Goal: Task Accomplishment & Management: Manage account settings

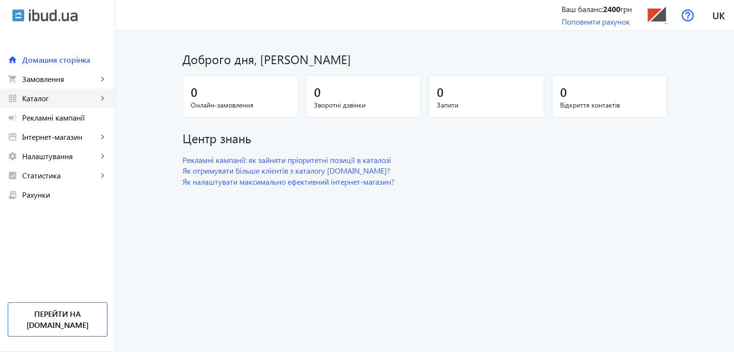
click at [55, 96] on span "Каталог" at bounding box center [60, 98] width 76 height 10
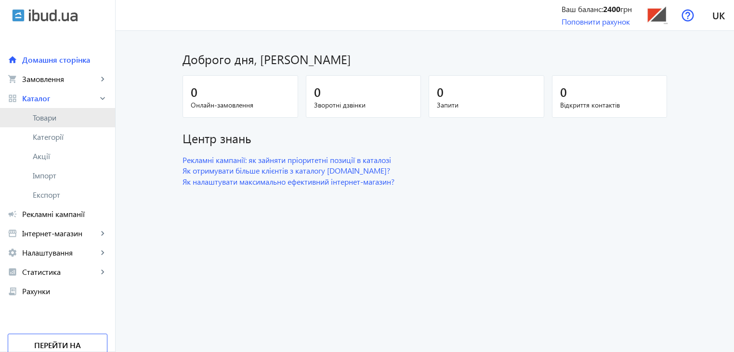
click at [54, 116] on span "Товари" at bounding box center [70, 118] width 75 height 10
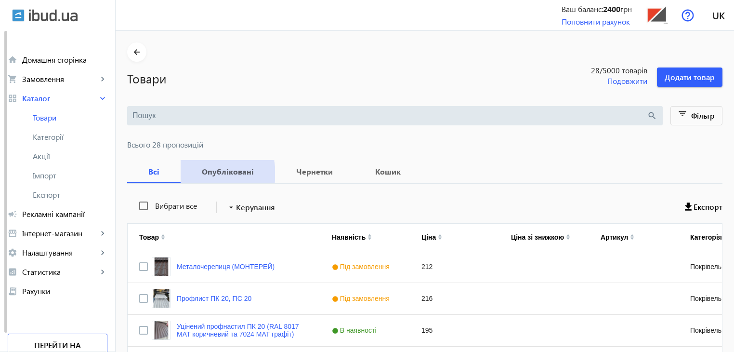
click at [212, 173] on b "Опубліковані" at bounding box center [227, 172] width 71 height 8
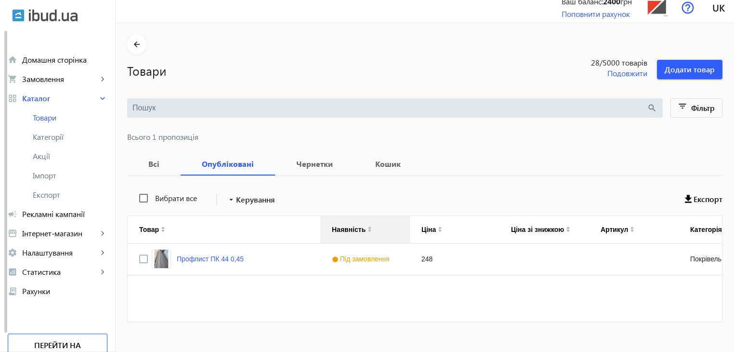
scroll to position [22, 0]
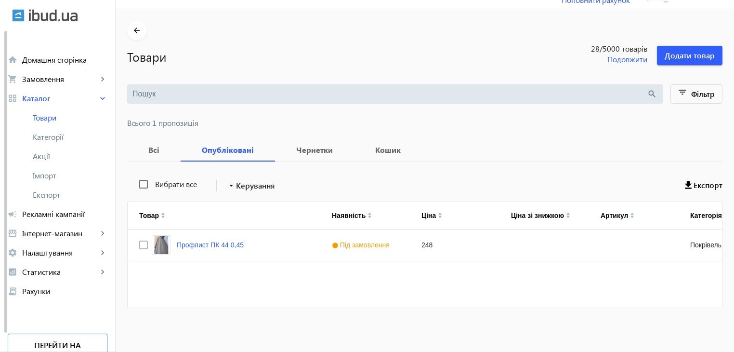
click at [148, 147] on b "Всі" at bounding box center [154, 150] width 30 height 8
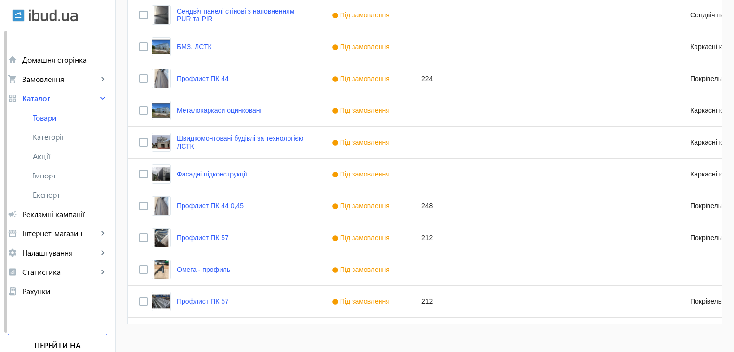
scroll to position [839, 0]
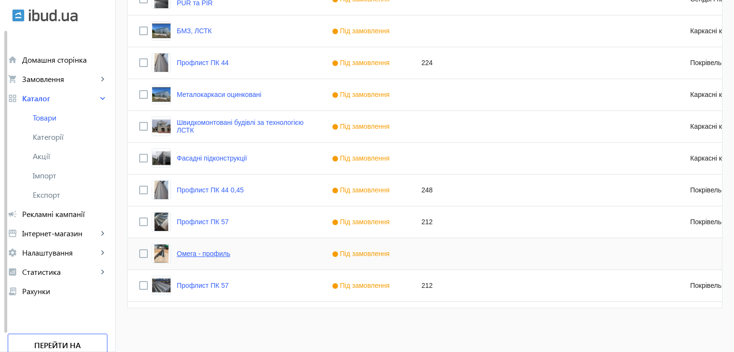
click at [205, 251] on link "Омега - профиль" at bounding box center [203, 253] width 53 height 8
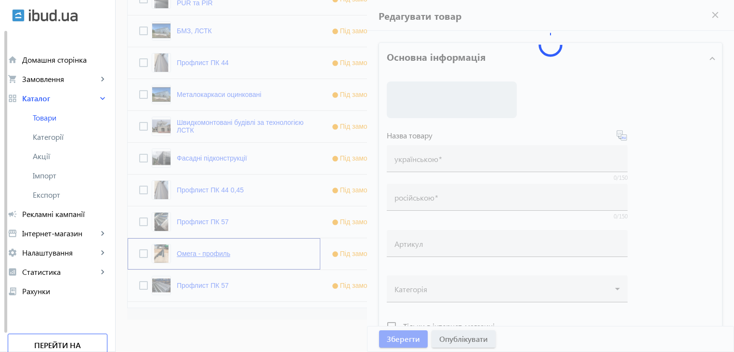
type input "Омега - профиль"
type input "Омега – профиль"
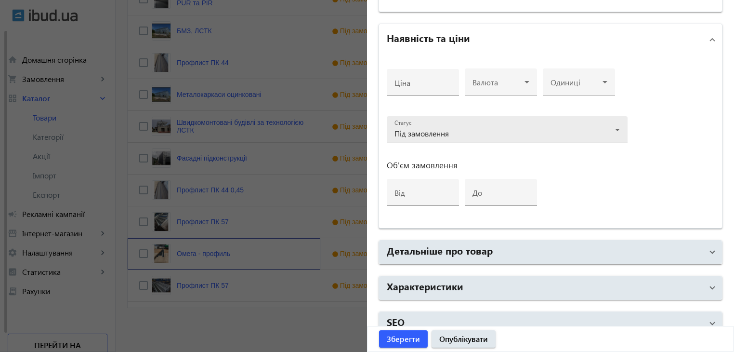
scroll to position [450, 0]
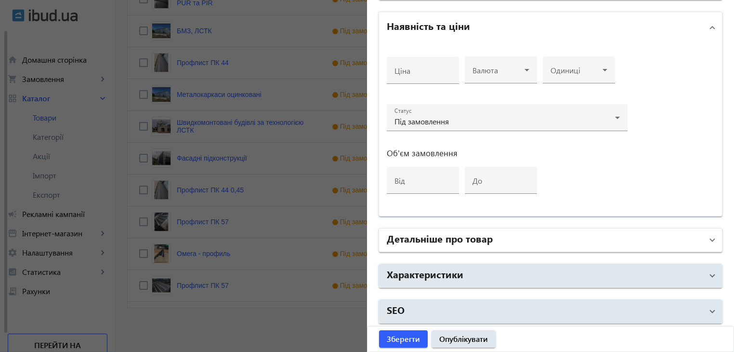
click at [496, 235] on mat-panel-title "Детальніше про товар" at bounding box center [545, 239] width 316 height 17
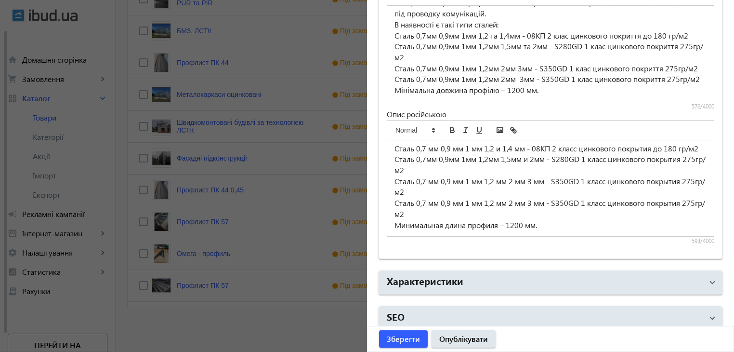
scroll to position [770, 0]
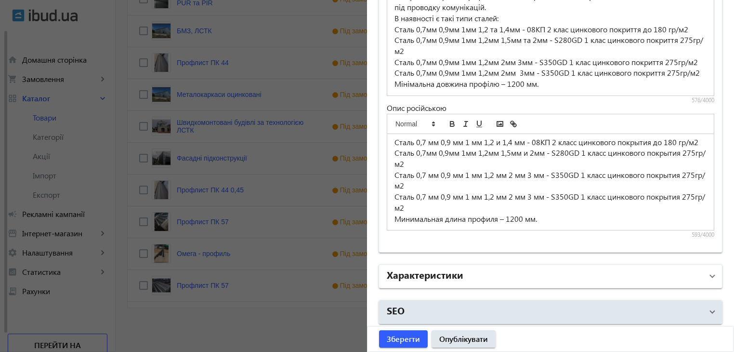
click at [493, 274] on mat-panel-title "Характеристики" at bounding box center [545, 275] width 316 height 17
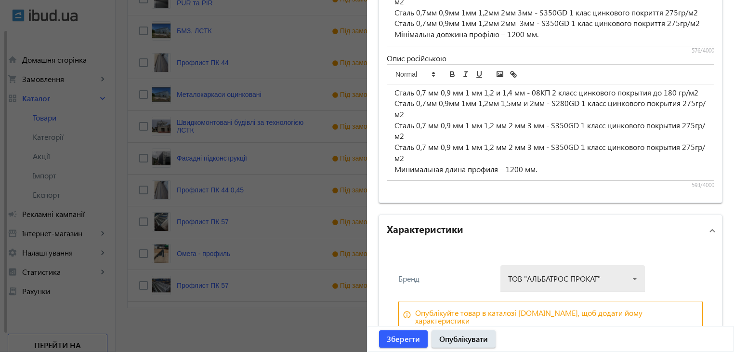
scroll to position [865, 0]
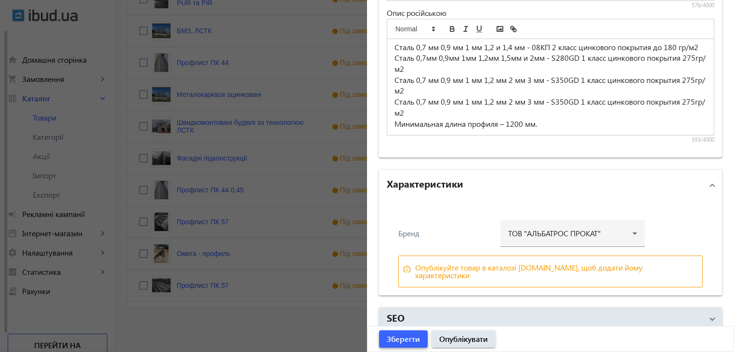
click at [408, 337] on span "Зберегти" at bounding box center [403, 338] width 33 height 11
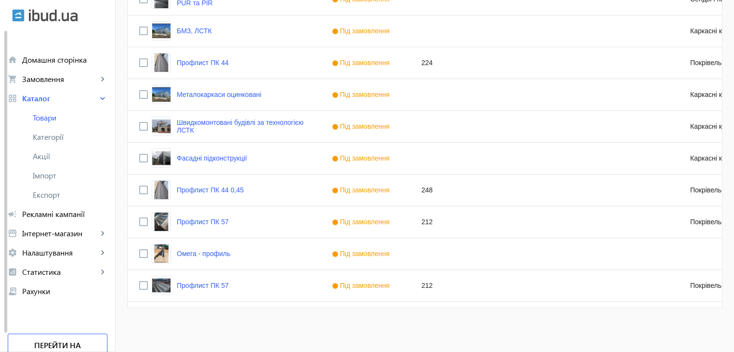
scroll to position [0, 0]
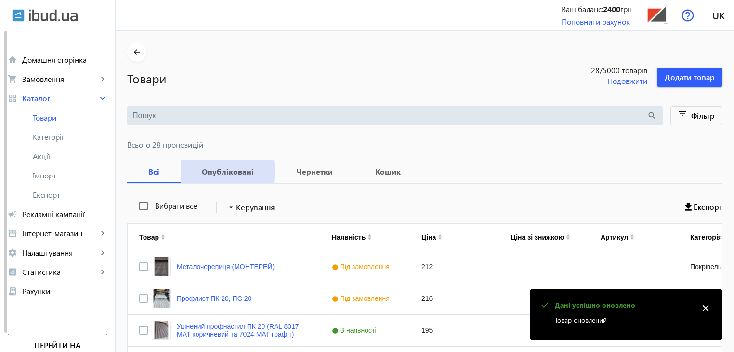
click at [214, 170] on b "Опубліковані" at bounding box center [227, 172] width 71 height 8
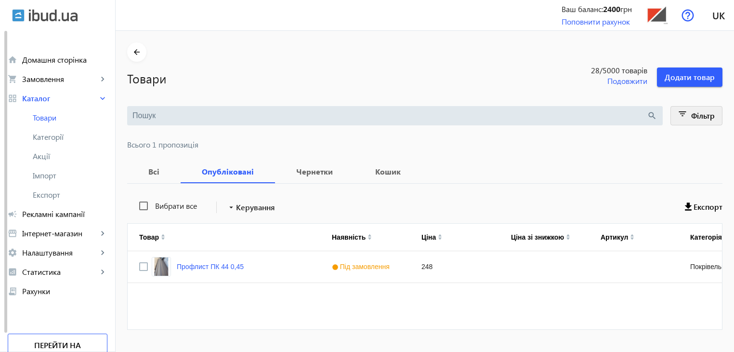
click at [691, 116] on span "Фільтр" at bounding box center [703, 115] width 24 height 10
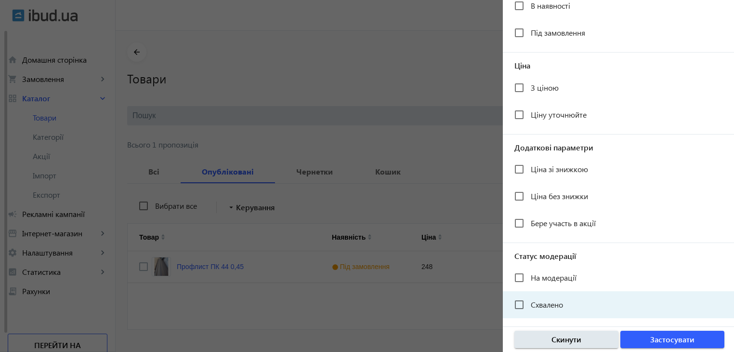
scroll to position [177, 0]
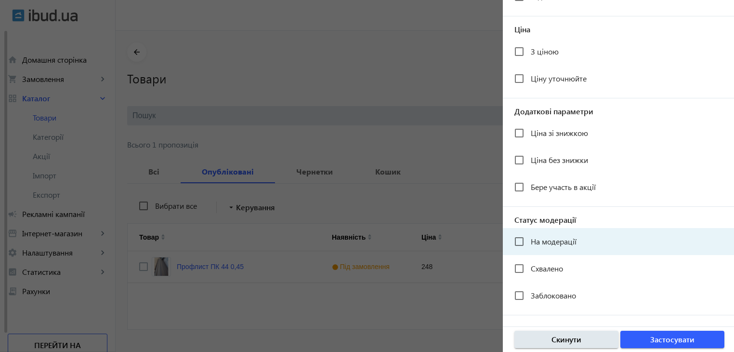
click at [542, 241] on span "На модерації" at bounding box center [554, 241] width 46 height 10
click at [529, 241] on input "На модерації" at bounding box center [518, 241] width 19 height 19
checkbox input "true"
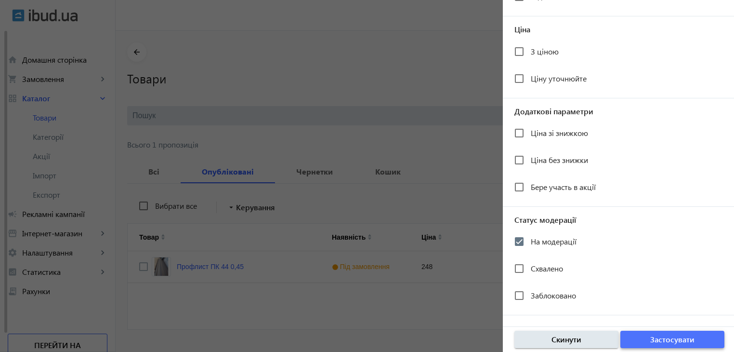
click at [653, 341] on span "Застосувати" at bounding box center [672, 339] width 44 height 11
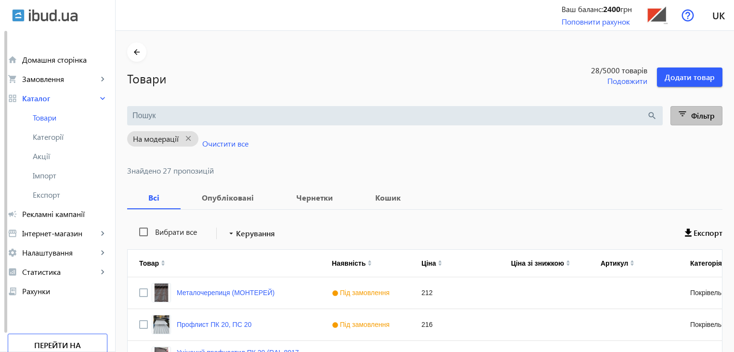
click at [682, 114] on mat-icon "filter_list" at bounding box center [682, 115] width 13 height 13
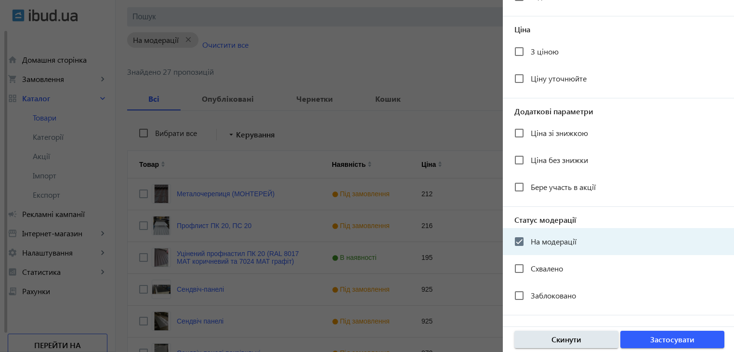
scroll to position [144, 0]
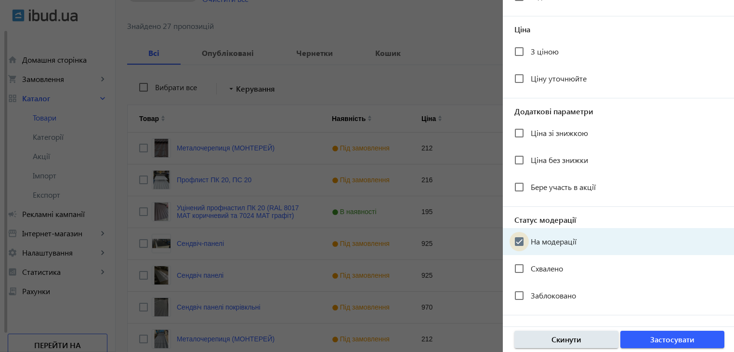
click at [522, 239] on input "На модерації" at bounding box center [518, 241] width 19 height 19
checkbox input "false"
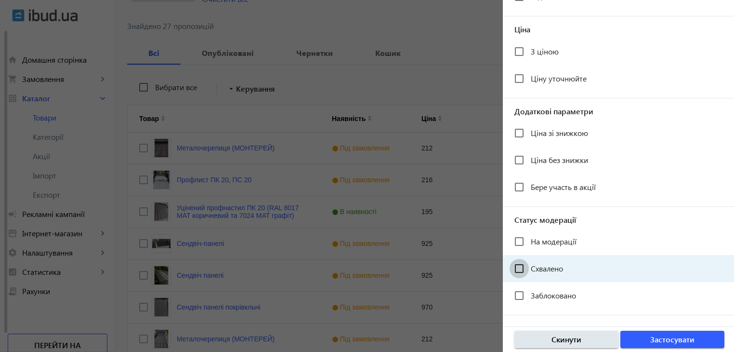
click at [520, 267] on input "Схвалено" at bounding box center [518, 268] width 19 height 19
checkbox input "true"
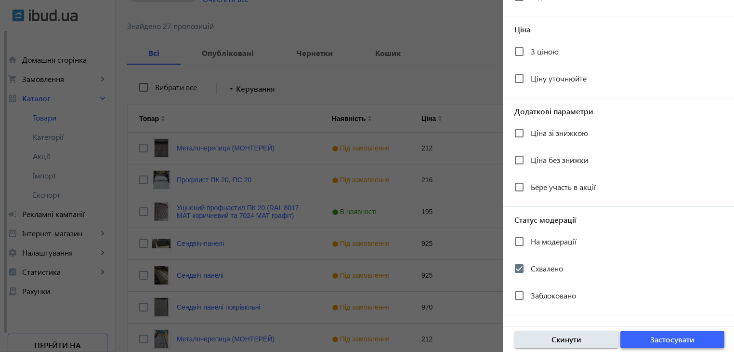
click at [655, 340] on span "Застосувати" at bounding box center [672, 339] width 44 height 11
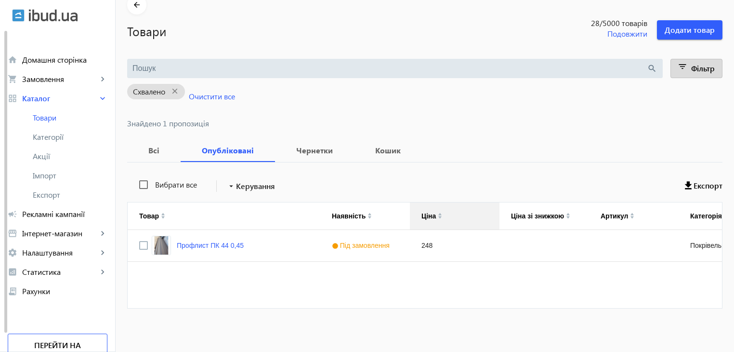
scroll to position [48, 0]
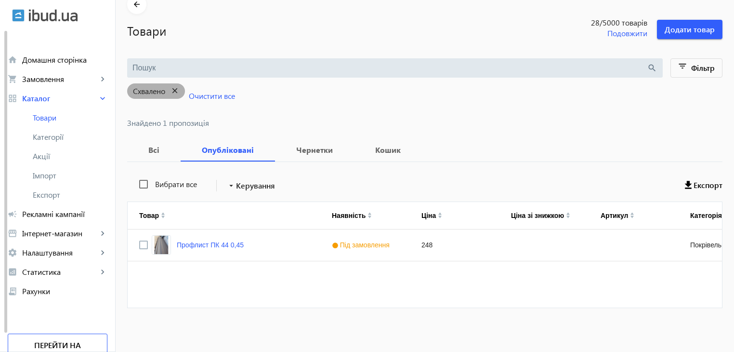
click at [170, 91] on mat-icon "close" at bounding box center [175, 91] width 20 height 12
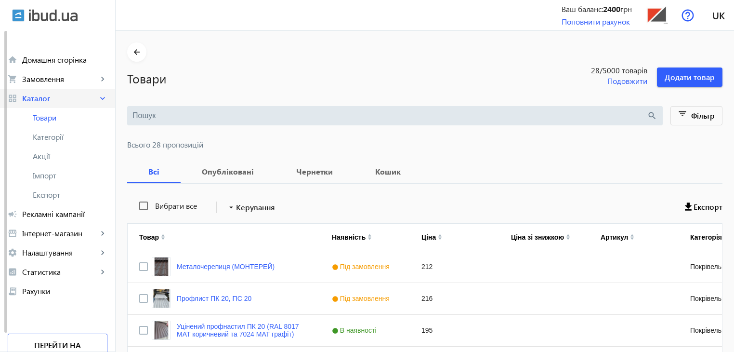
click at [48, 97] on span "Каталог" at bounding box center [60, 98] width 76 height 10
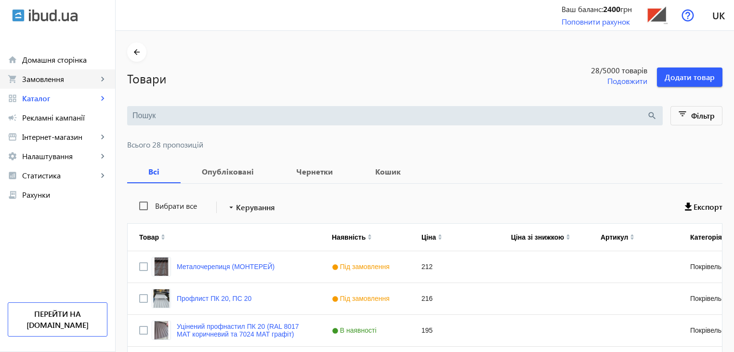
click at [54, 81] on span "Замовлення" at bounding box center [60, 79] width 76 height 10
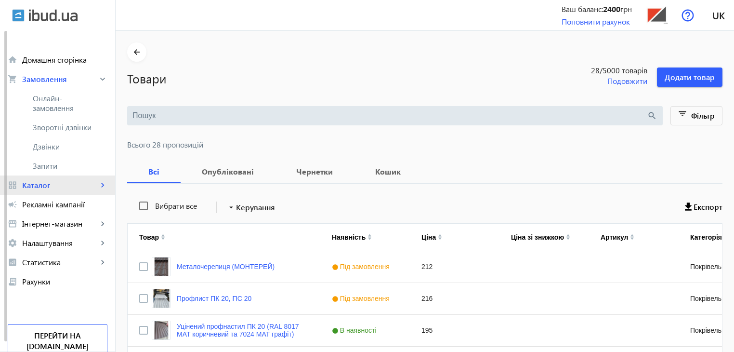
click at [51, 186] on span "Каталог" at bounding box center [60, 185] width 76 height 10
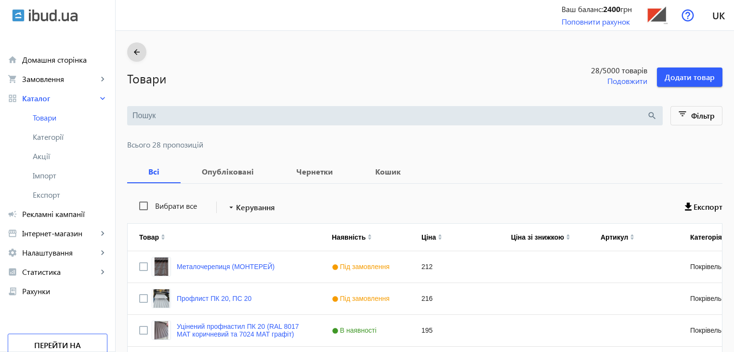
click at [132, 52] on mat-icon "arrow_back" at bounding box center [137, 52] width 12 height 12
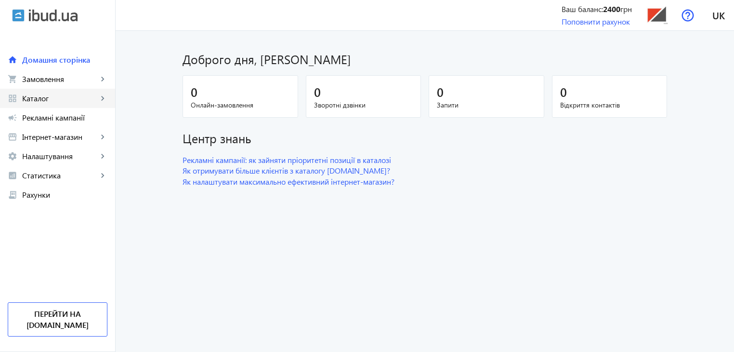
click at [82, 102] on span "Каталог" at bounding box center [60, 98] width 76 height 10
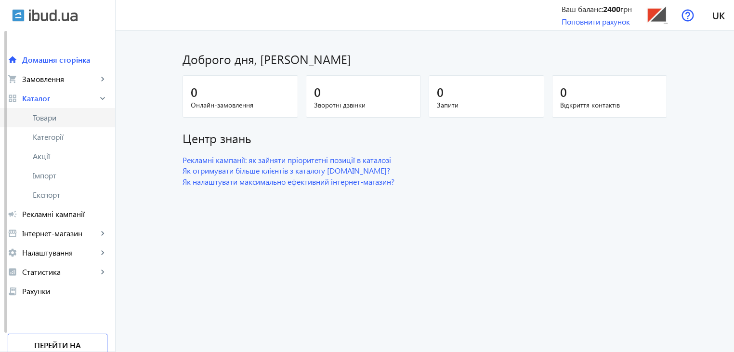
click at [71, 119] on span "Товари" at bounding box center [70, 118] width 75 height 10
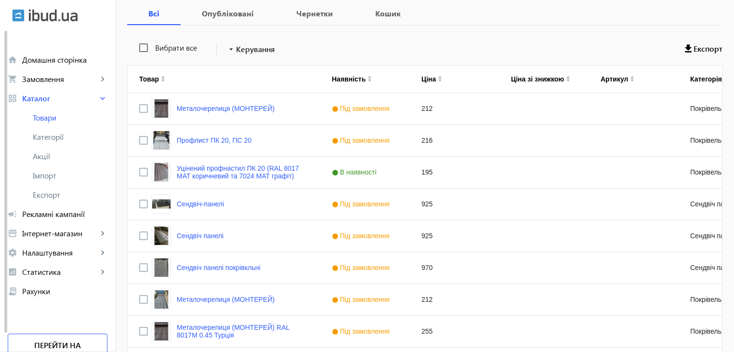
scroll to position [193, 0]
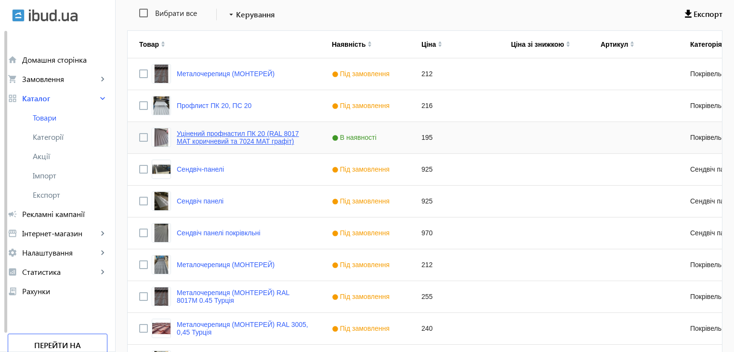
click at [276, 135] on link "Уцінений профнастил ПК 20 (RAL 8017 МАТ коричневий та 7024 МАТ графіт)" at bounding box center [243, 137] width 132 height 15
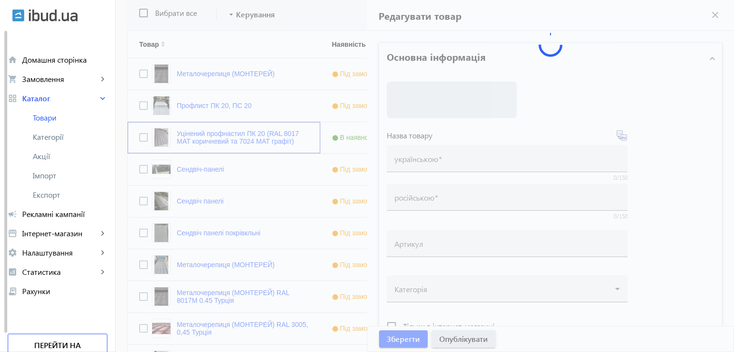
type input "Уцінений профнастил ПК 20 (RAL 8017 МАТ коричневий та 7024 МАТ графіт)"
type input "Уциненний профнастил ПК 20 (RAL 8017 МАТ коричневый и 7024 МАТ графит)"
type input "195"
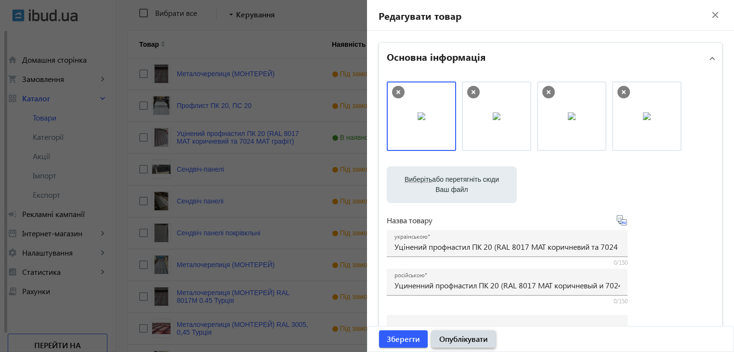
click at [452, 338] on span "Опублікувати" at bounding box center [463, 338] width 49 height 11
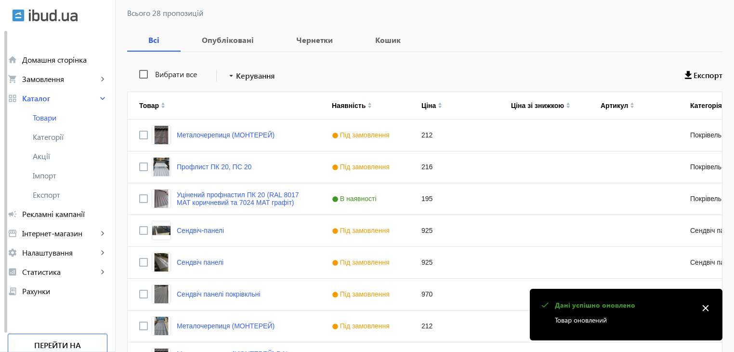
scroll to position [144, 0]
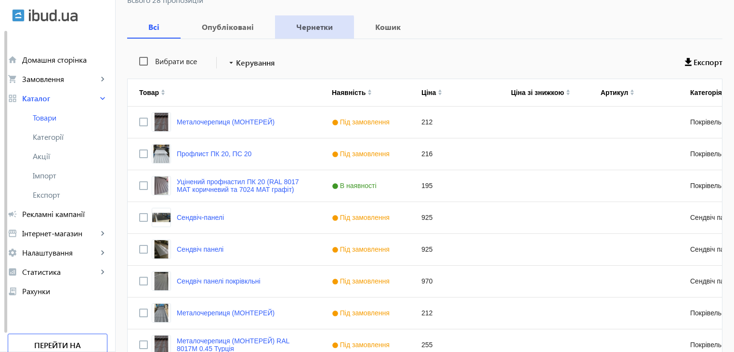
click at [304, 28] on b "Чернетки" at bounding box center [315, 27] width 56 height 8
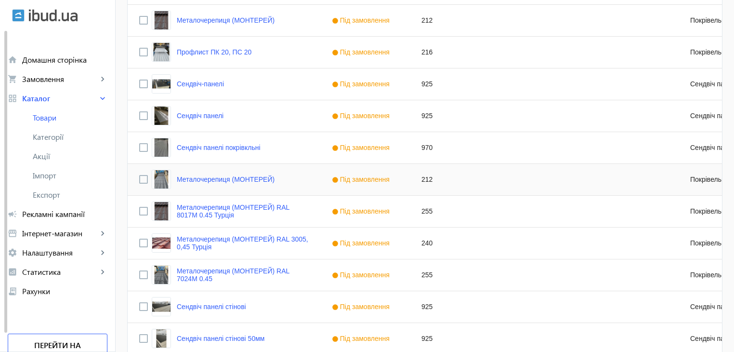
scroll to position [198, 0]
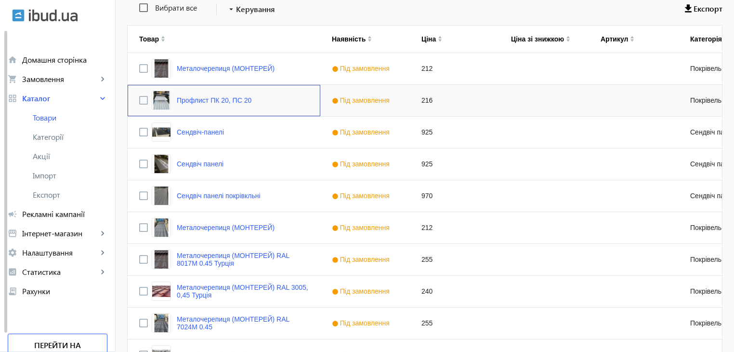
click at [290, 100] on div "Профлист ПК 20, ПС 20" at bounding box center [224, 100] width 193 height 31
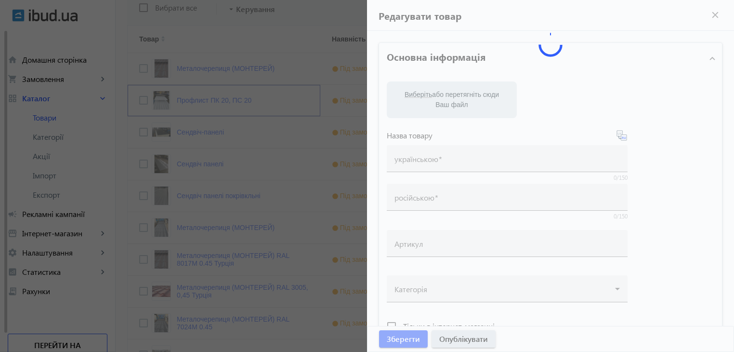
type input "Профлист ПК 20, ПС 20"
type input "216"
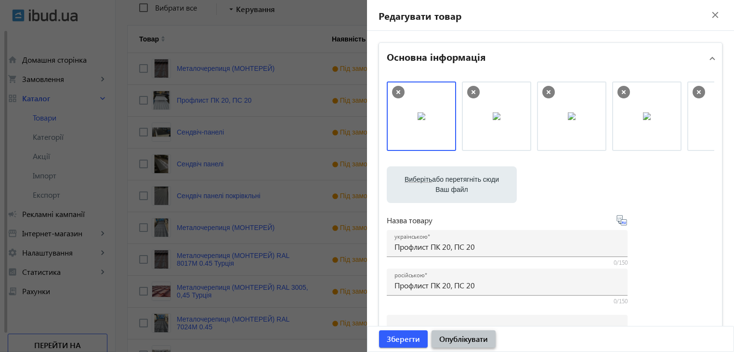
click at [454, 337] on span "Опублікувати" at bounding box center [463, 338] width 49 height 11
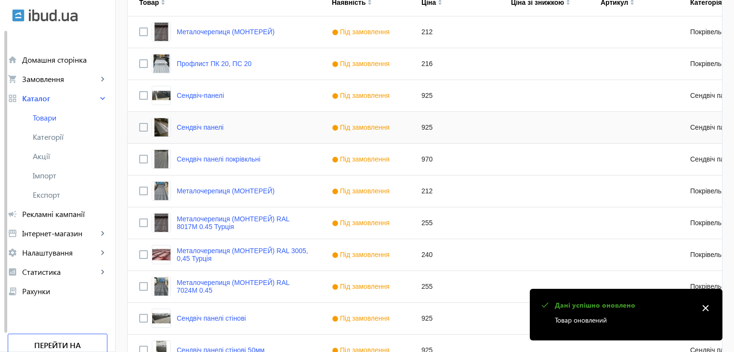
scroll to position [289, 0]
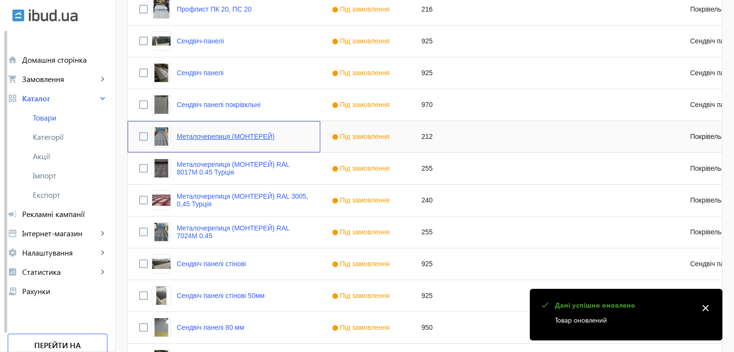
click at [224, 134] on link "Металочерепиця (МОНТЕРЕЙ)" at bounding box center [226, 136] width 98 height 8
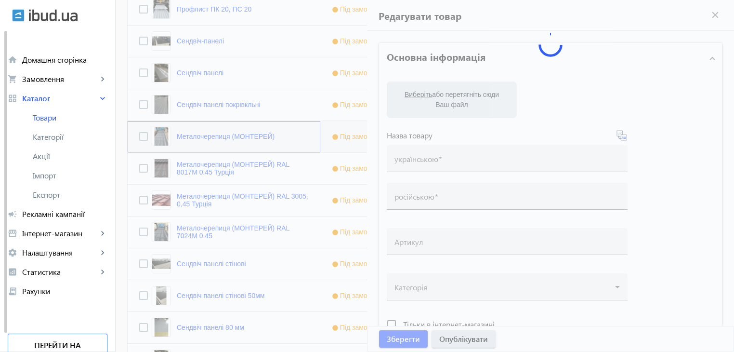
type input "Металочерепиця (МОНТЕРЕЙ)"
type input "Металлочерепица (МОНТЕРЕЙ)"
type input "212"
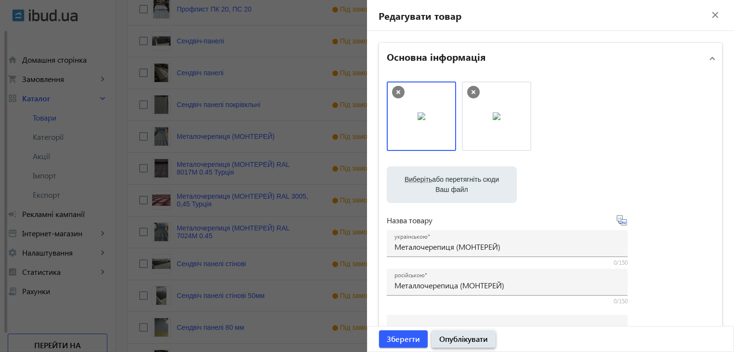
click at [454, 341] on span "Опублікувати" at bounding box center [463, 338] width 49 height 11
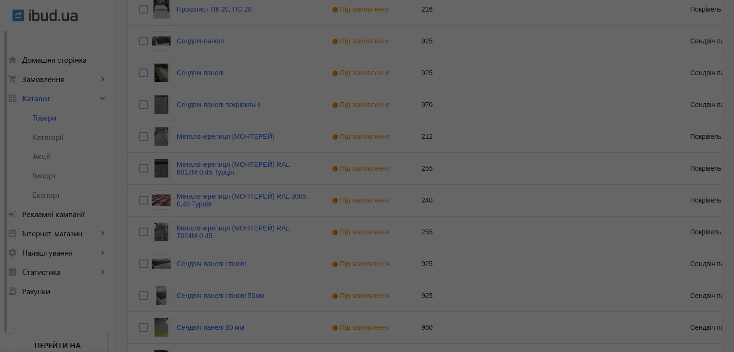
scroll to position [0, 0]
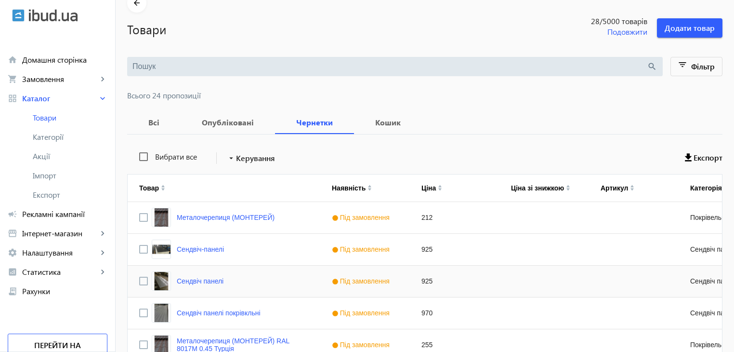
scroll to position [48, 0]
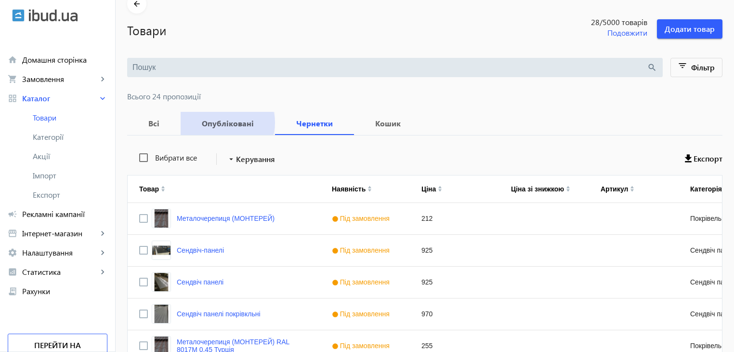
click at [220, 122] on b "Опубліковані" at bounding box center [227, 123] width 71 height 8
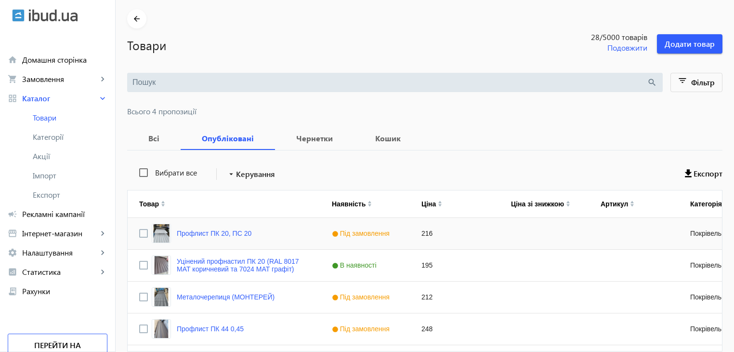
scroll to position [77, 0]
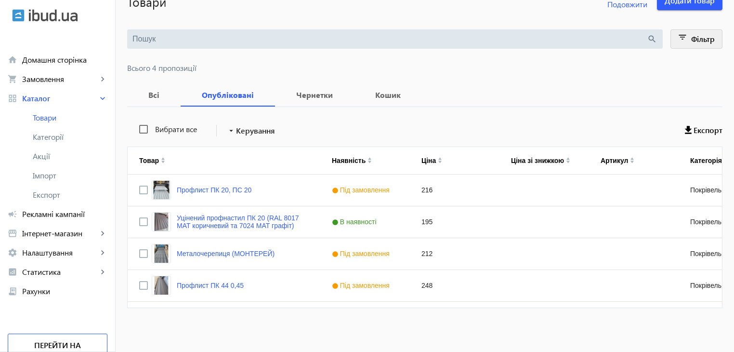
click at [695, 41] on span "Фільтр" at bounding box center [703, 39] width 24 height 10
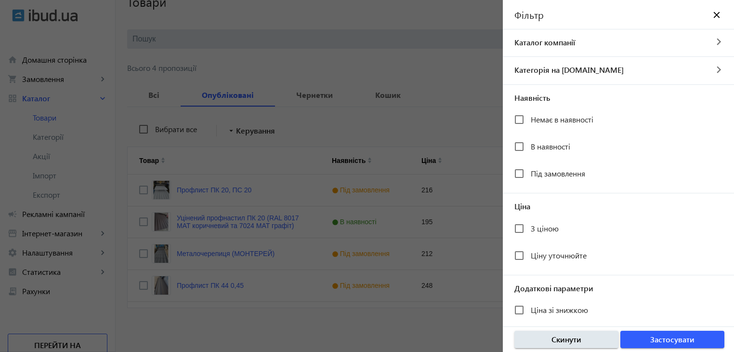
scroll to position [177, 0]
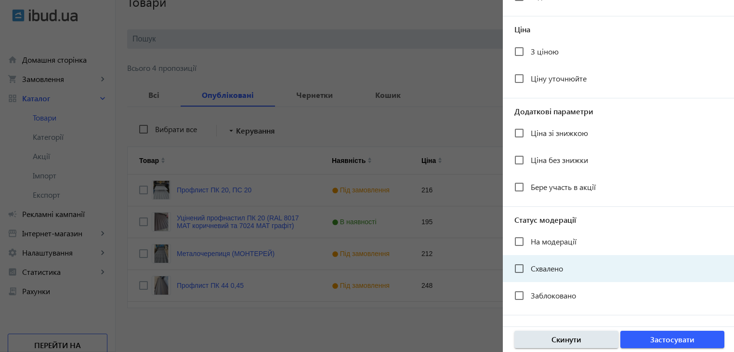
click at [537, 268] on span "Схвалено" at bounding box center [547, 268] width 32 height 10
click at [529, 268] on input "Схвалено" at bounding box center [518, 268] width 19 height 19
checkbox input "true"
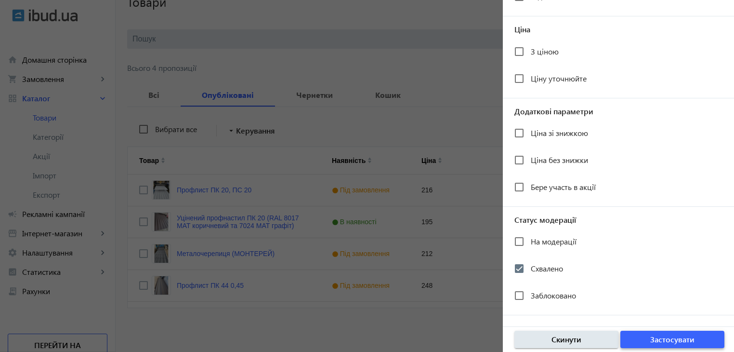
click at [651, 339] on span "Застосувати" at bounding box center [672, 339] width 44 height 11
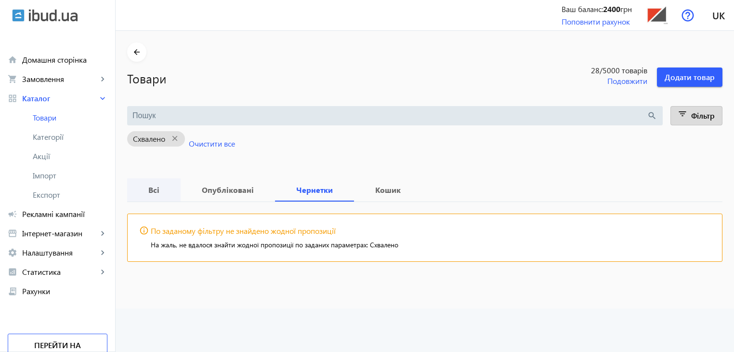
click at [152, 193] on b "Всі" at bounding box center [154, 190] width 30 height 8
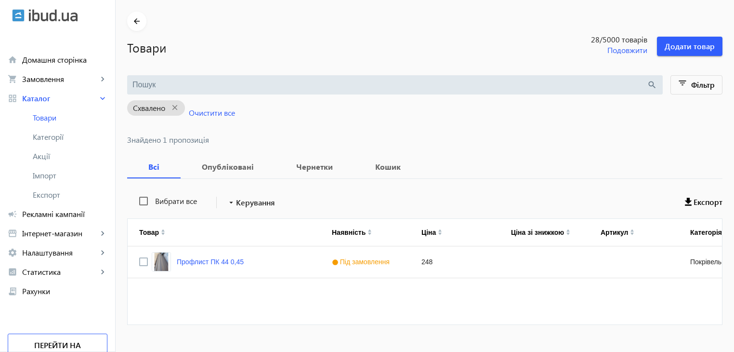
scroll to position [48, 0]
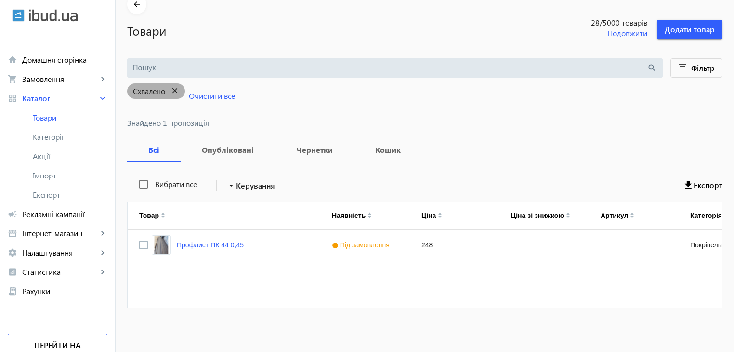
click at [170, 89] on mat-icon "close" at bounding box center [175, 91] width 20 height 12
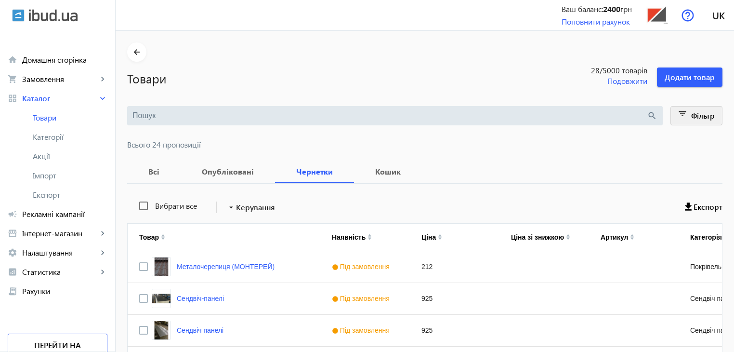
click at [689, 118] on span at bounding box center [697, 115] width 52 height 23
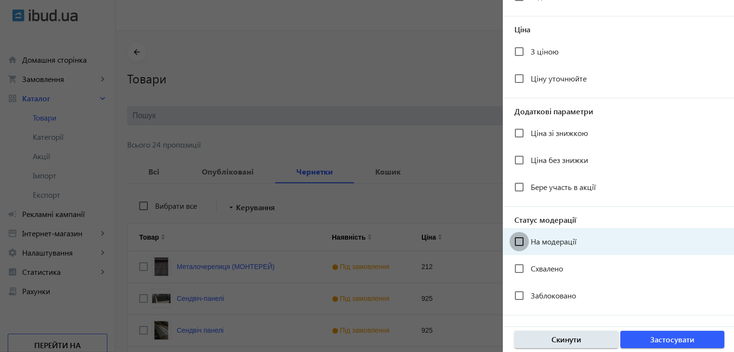
click at [520, 243] on input "На модерації" at bounding box center [518, 241] width 19 height 19
checkbox input "true"
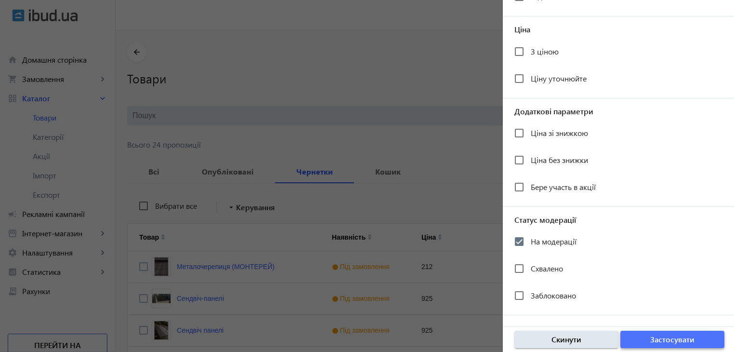
click at [687, 338] on span "Застосувати" at bounding box center [672, 339] width 44 height 11
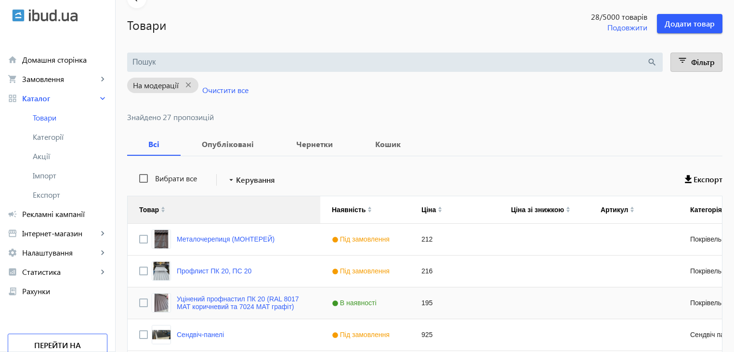
scroll to position [48, 0]
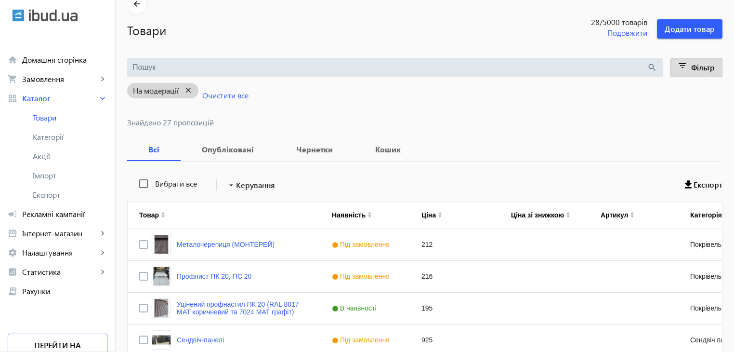
click at [186, 88] on mat-icon "close" at bounding box center [189, 90] width 20 height 12
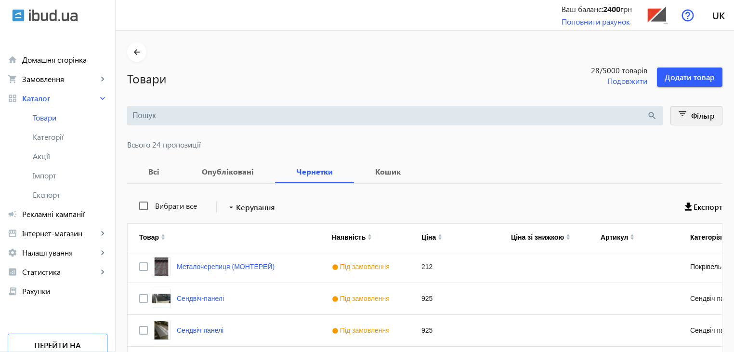
click at [685, 112] on mat-icon "filter_list" at bounding box center [682, 115] width 13 height 13
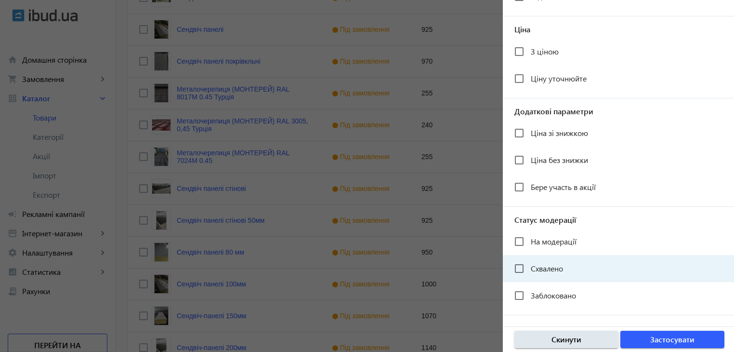
scroll to position [433, 0]
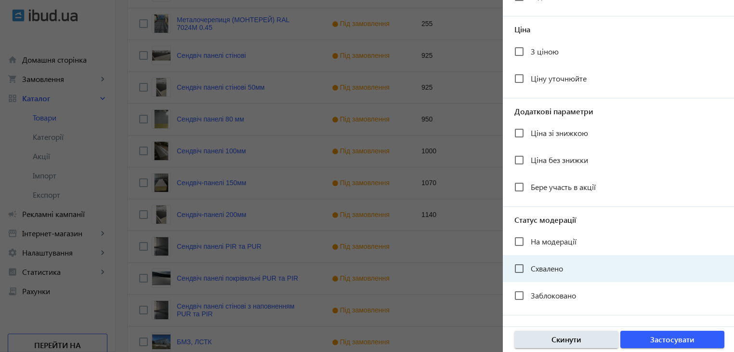
click at [540, 264] on span "Схвалено" at bounding box center [547, 268] width 32 height 10
click at [529, 264] on input "Схвалено" at bounding box center [518, 268] width 19 height 19
checkbox input "true"
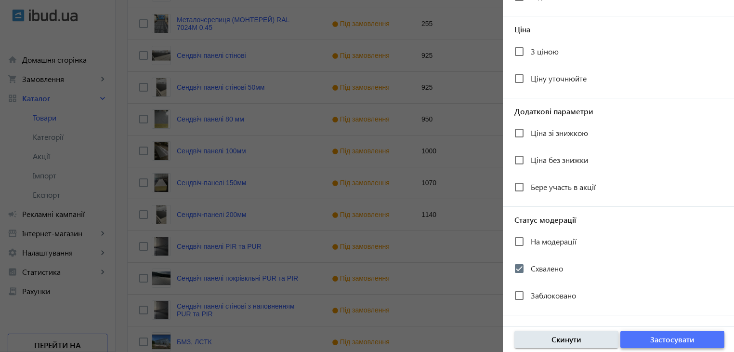
click at [641, 339] on span "button" at bounding box center [672, 338] width 104 height 23
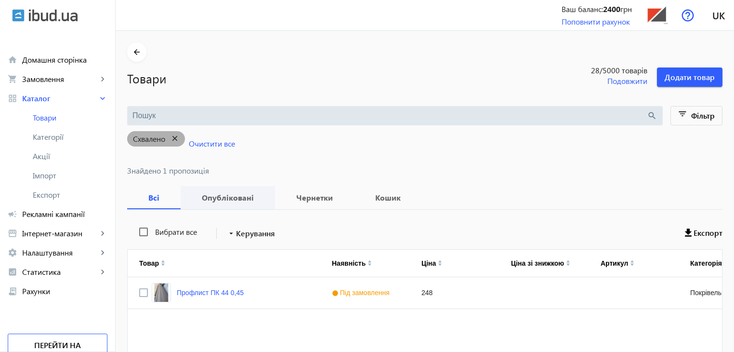
drag, startPoint x: 167, startPoint y: 138, endPoint x: 210, endPoint y: 170, distance: 54.1
click at [167, 137] on mat-icon "close" at bounding box center [175, 138] width 20 height 12
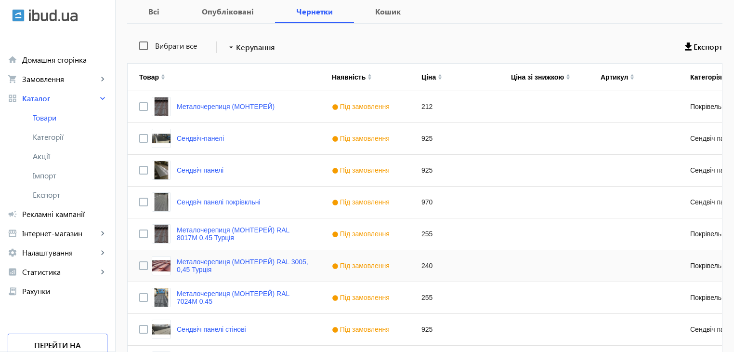
scroll to position [144, 0]
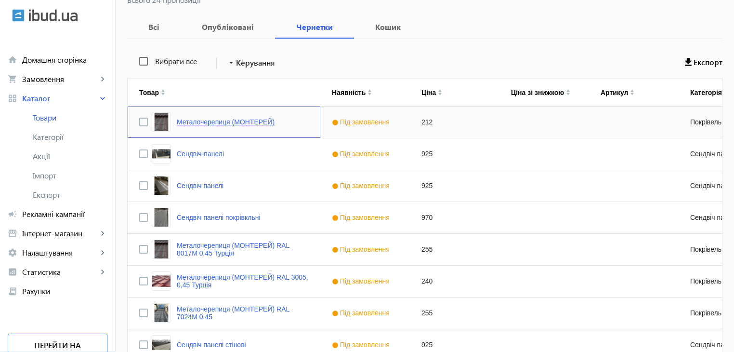
click at [248, 121] on link "Металочерепиця (МОНТЕРЕЙ)" at bounding box center [226, 122] width 98 height 8
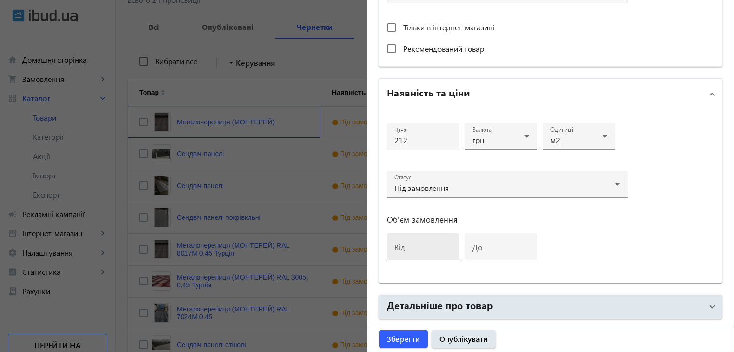
scroll to position [385, 0]
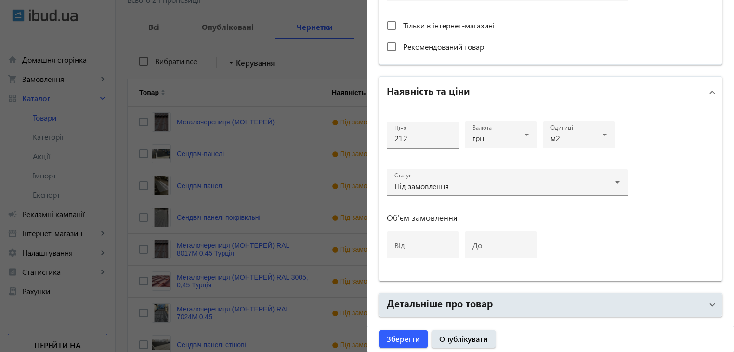
click at [274, 248] on div at bounding box center [367, 176] width 734 height 352
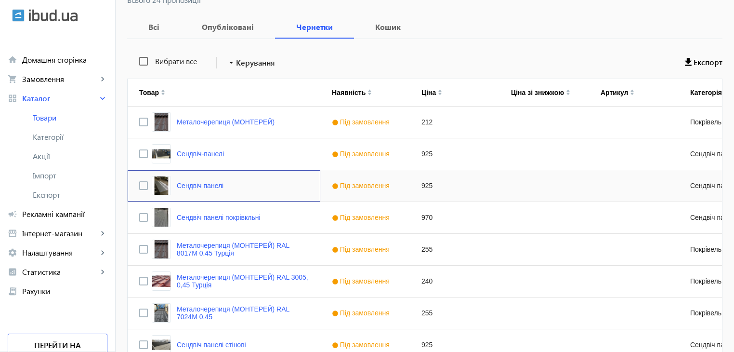
click at [230, 181] on div "Сендвіч панелі" at bounding box center [224, 185] width 193 height 31
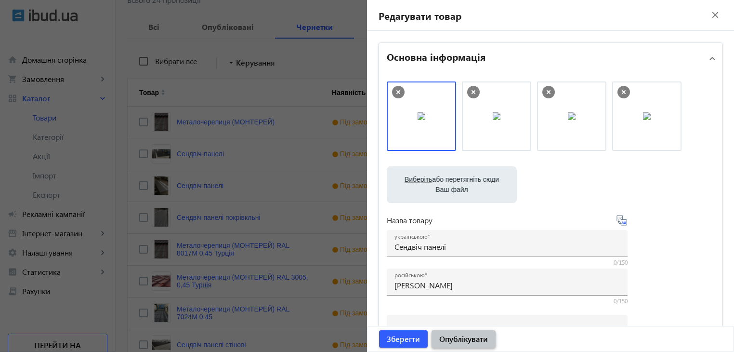
click at [440, 339] on span "Опублікувати" at bounding box center [463, 338] width 49 height 11
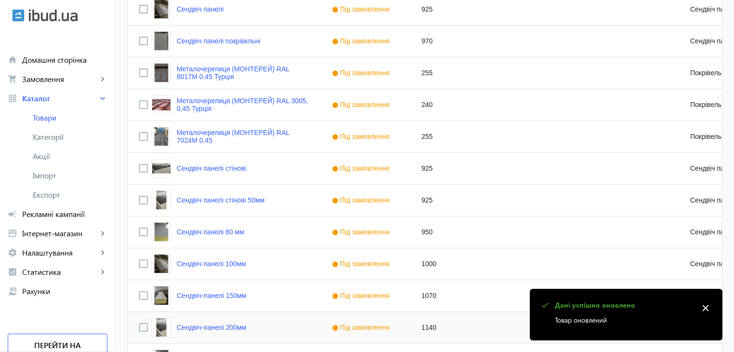
scroll to position [385, 0]
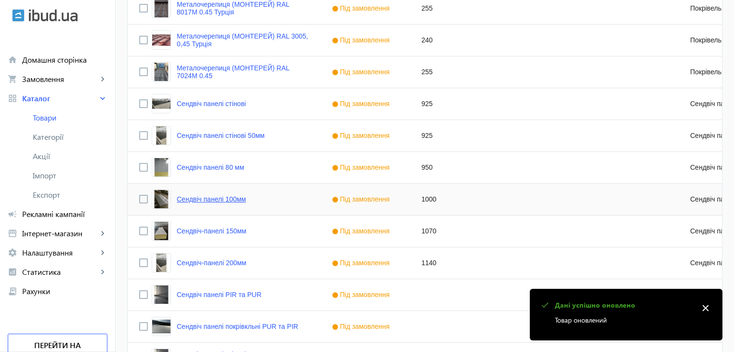
click at [213, 198] on link "Сендвіч панелі 100мм" at bounding box center [211, 199] width 69 height 8
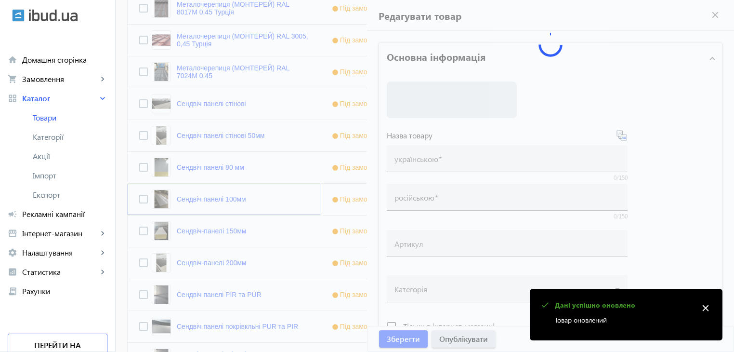
type input "Сендвіч панелі 100мм"
type input "Сэндвич панели 100мм"
type input "1000"
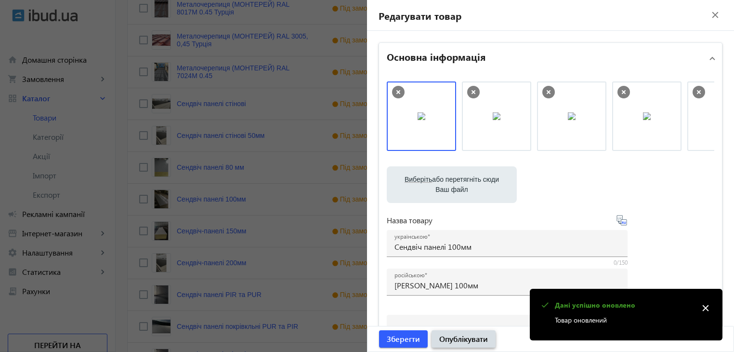
click at [451, 338] on span "Опублікувати" at bounding box center [463, 338] width 49 height 11
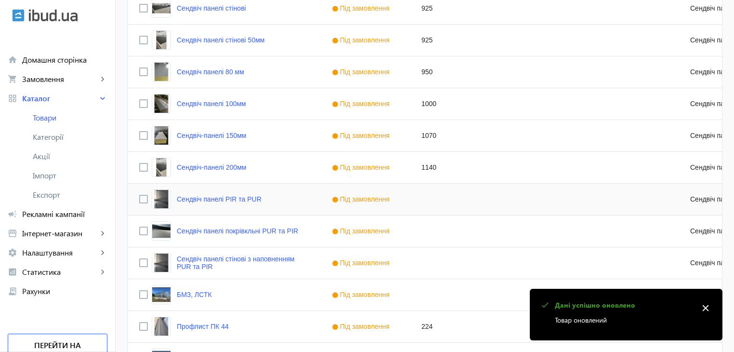
scroll to position [482, 0]
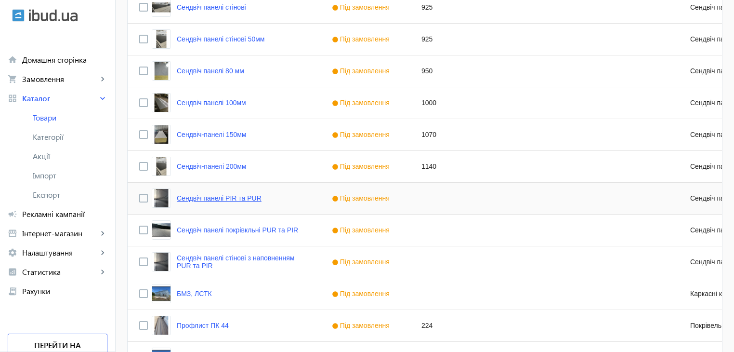
click at [204, 198] on link "Сендвіч панелі PIR та PUR" at bounding box center [219, 198] width 85 height 8
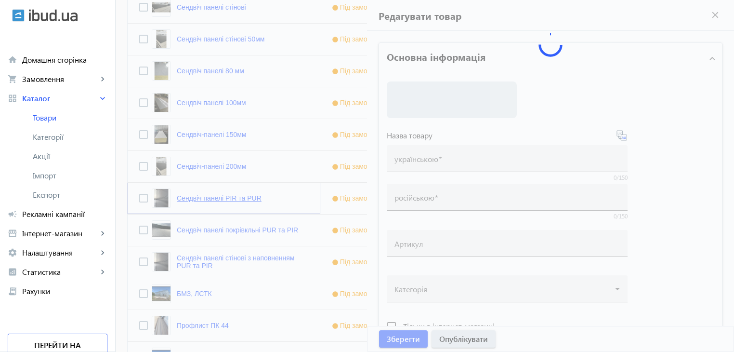
type input "Сендвіч панелі PIR та PUR"
type input "Сэндвич панели PIR и PUR"
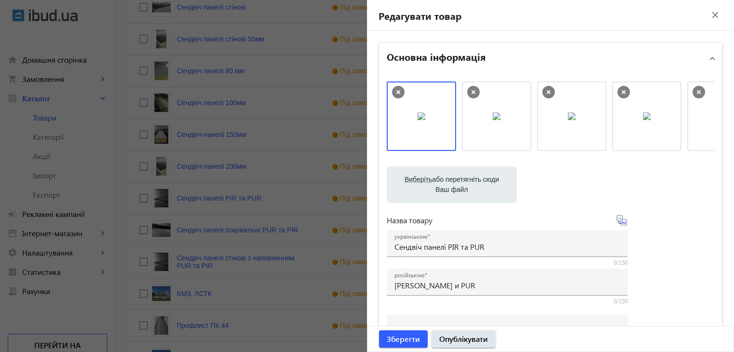
click at [187, 229] on div at bounding box center [367, 176] width 734 height 352
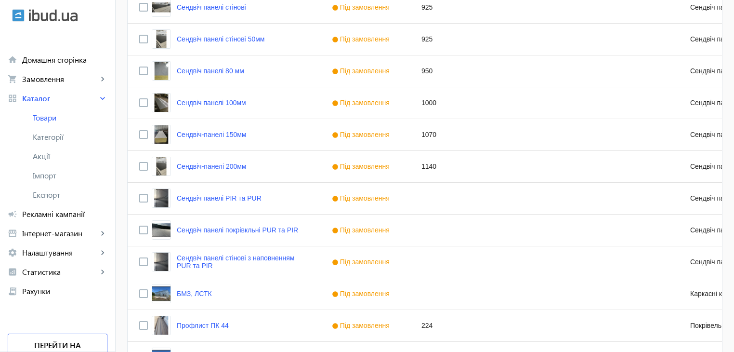
click at [187, 229] on mat-sidenav-container "arrow_back Товари 28 /5000 товарів Подовжити Додати товар search filter_list Фі…" at bounding box center [425, 65] width 618 height 1033
click at [193, 230] on link "Сендвіч панелі покрівкльні PUR та PIR" at bounding box center [237, 230] width 121 height 8
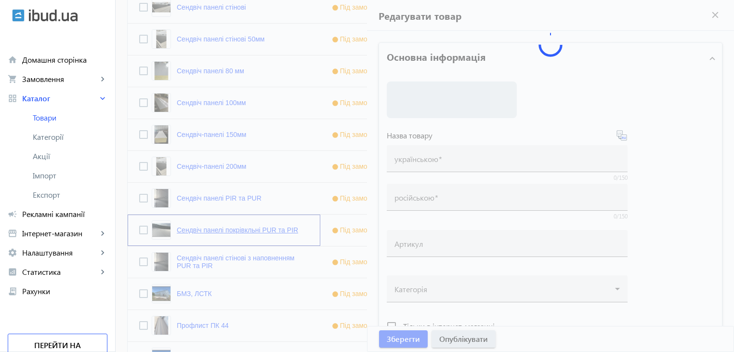
type input "Сендвіч панелі покрівкльні PUR та PIR"
type input "Сэндвич панели кровельные PUR и PIR"
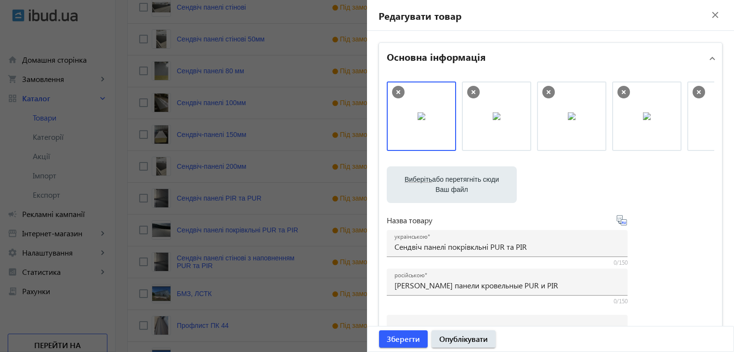
click at [202, 261] on div at bounding box center [367, 176] width 734 height 352
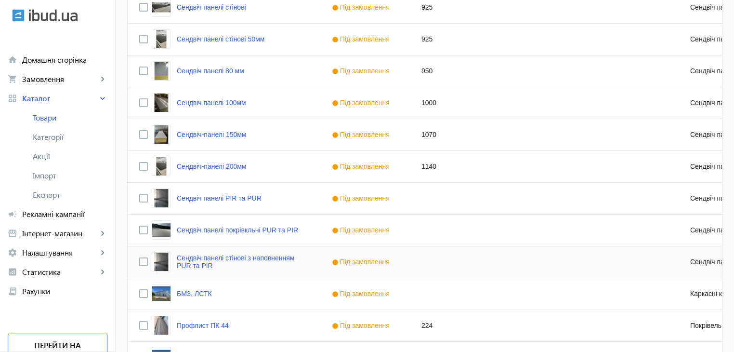
click at [202, 261] on link "Сендвіч панелі стінові з наповненням PUR та PIR" at bounding box center [243, 261] width 132 height 15
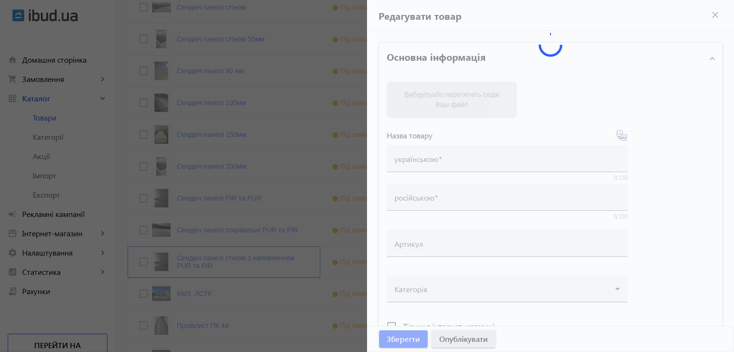
type input "Сендвіч панелі стінові з наповненням PUR та PIR"
type input "Сэндвич стеновые панели с наполнением PUR и PIR"
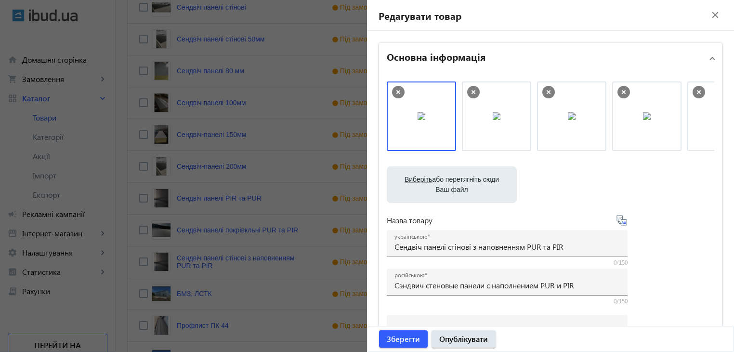
click at [195, 196] on div at bounding box center [367, 176] width 734 height 352
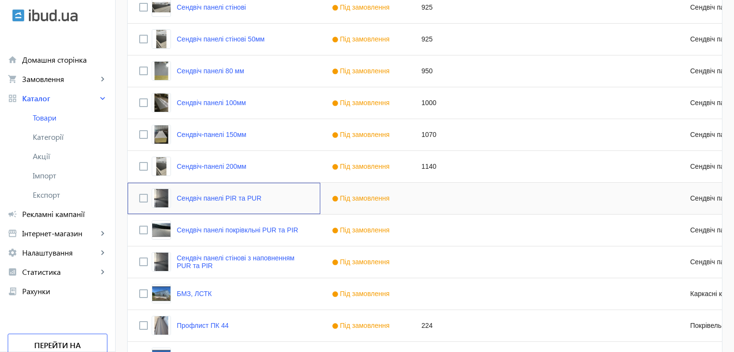
drag, startPoint x: 195, startPoint y: 196, endPoint x: 255, endPoint y: 200, distance: 59.8
click at [196, 196] on link "Сендвіч панелі PIR та PUR" at bounding box center [219, 198] width 85 height 8
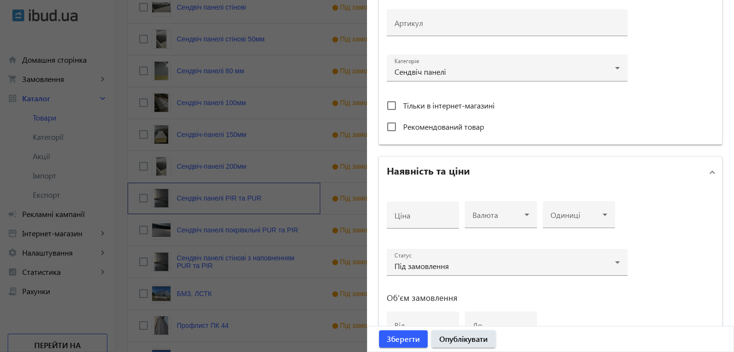
scroll to position [450, 0]
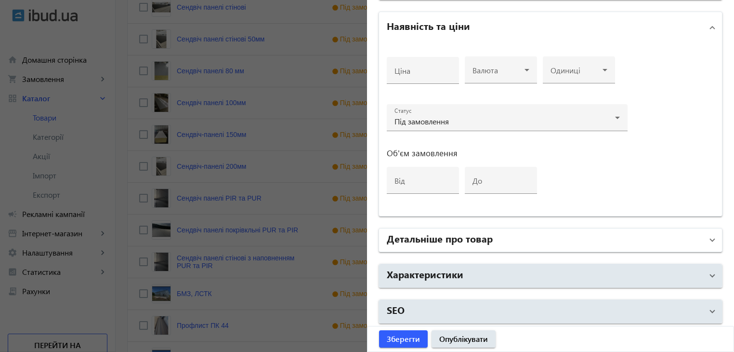
click at [425, 237] on h2 "Детальніше про товар" at bounding box center [440, 237] width 106 height 13
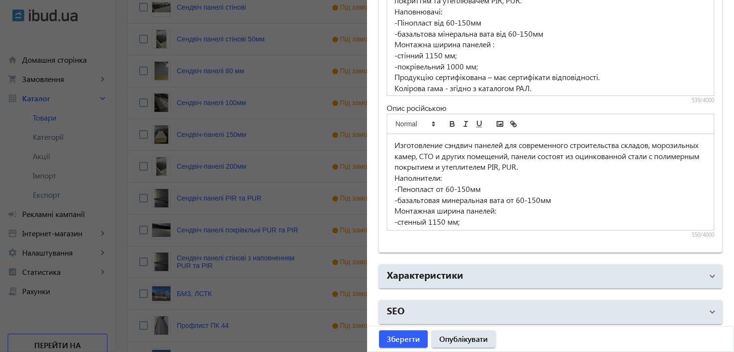
scroll to position [58, 0]
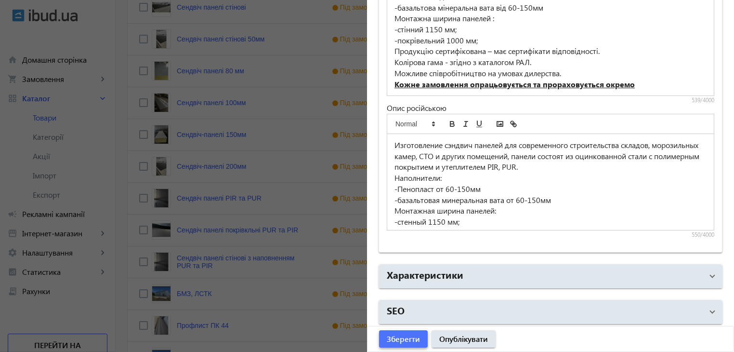
click at [399, 338] on span "Зберегти" at bounding box center [403, 338] width 33 height 11
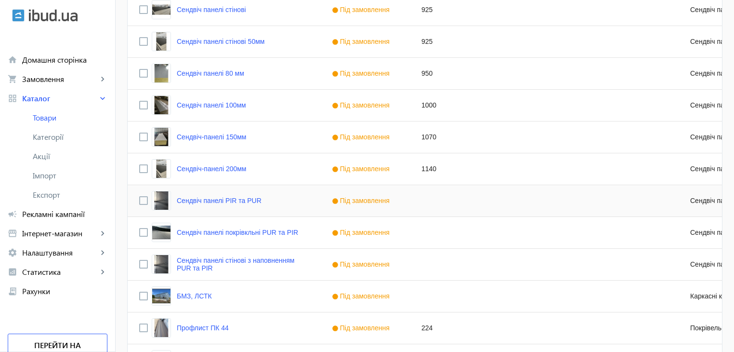
scroll to position [482, 0]
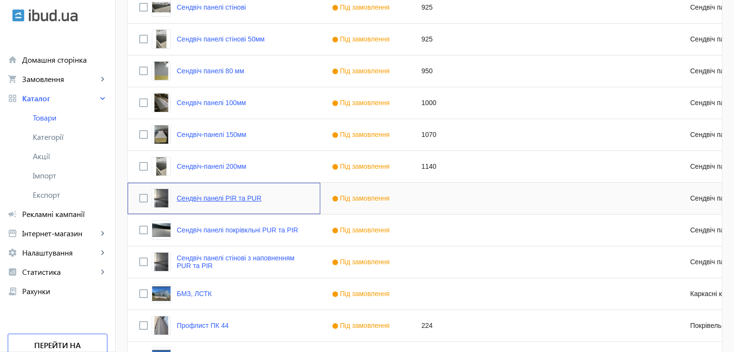
click at [210, 197] on link "Сендвіч панелі PIR та PUR" at bounding box center [219, 198] width 85 height 8
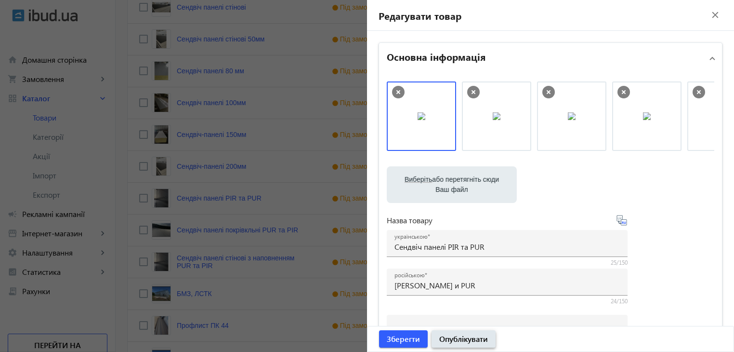
click at [445, 340] on span "Опублікувати" at bounding box center [463, 338] width 49 height 11
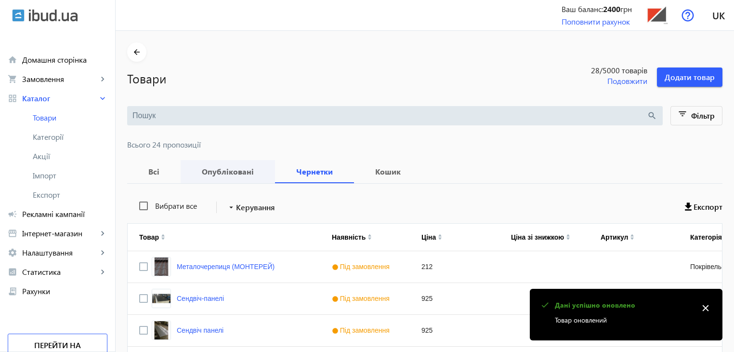
click at [218, 169] on b "Опубліковані" at bounding box center [227, 172] width 71 height 8
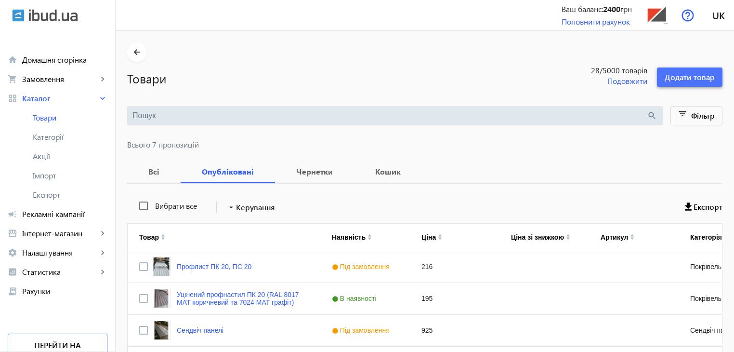
click at [691, 78] on span "Додати товар" at bounding box center [690, 77] width 50 height 11
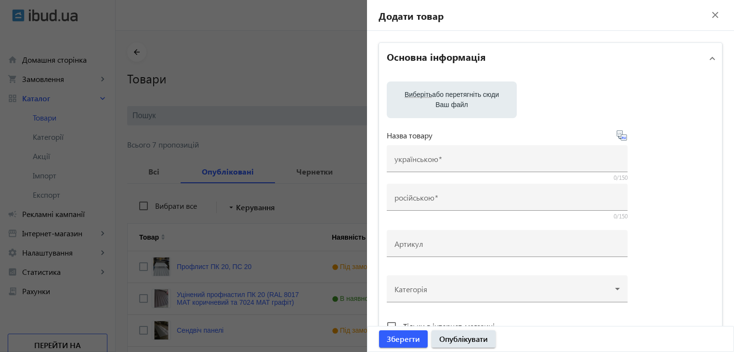
click at [222, 235] on div at bounding box center [367, 176] width 734 height 352
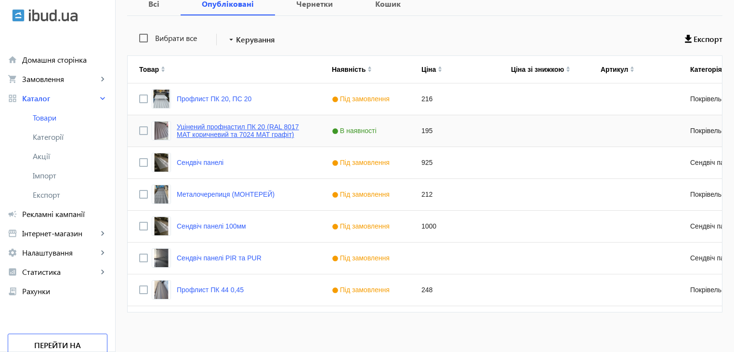
scroll to position [172, 0]
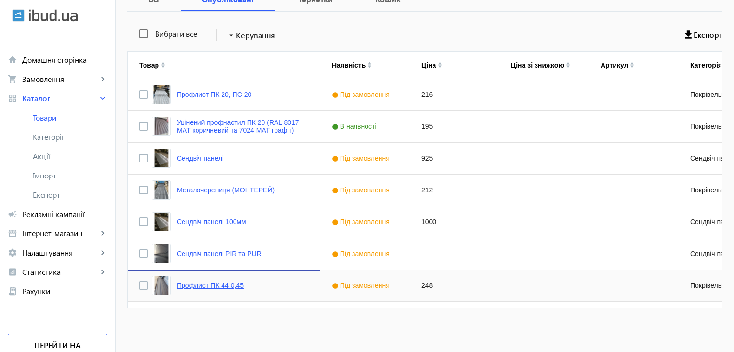
click at [206, 285] on link "Профлист ПК 44 0,45" at bounding box center [210, 285] width 67 height 8
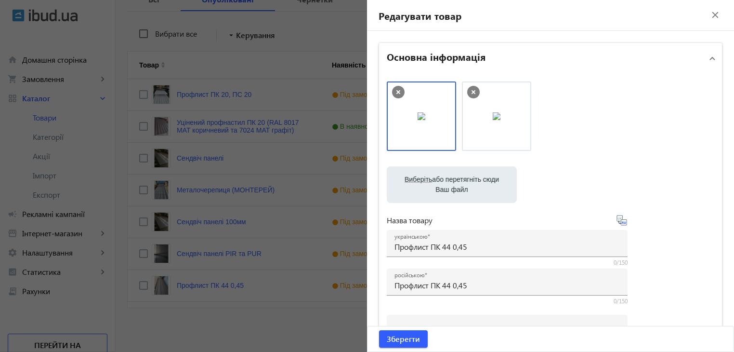
click at [240, 336] on div at bounding box center [367, 176] width 734 height 352
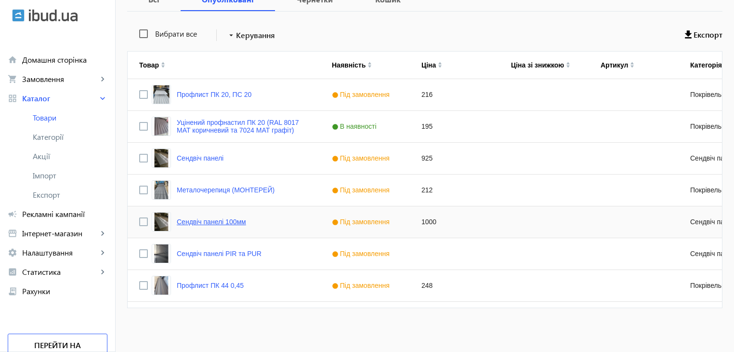
click at [200, 222] on link "Сендвіч панелі 100мм" at bounding box center [211, 222] width 69 height 8
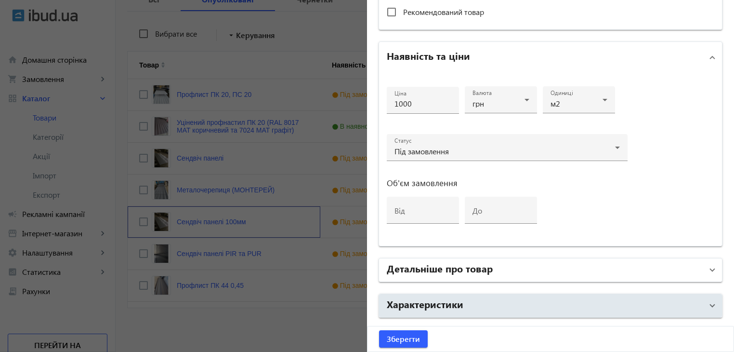
scroll to position [450, 0]
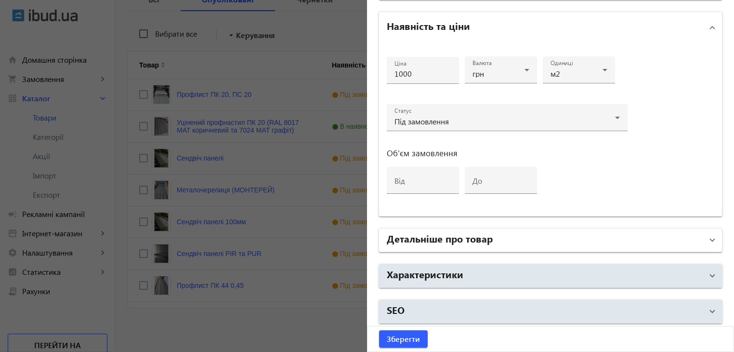
click at [491, 236] on mat-panel-title "Детальніше про товар" at bounding box center [545, 239] width 316 height 17
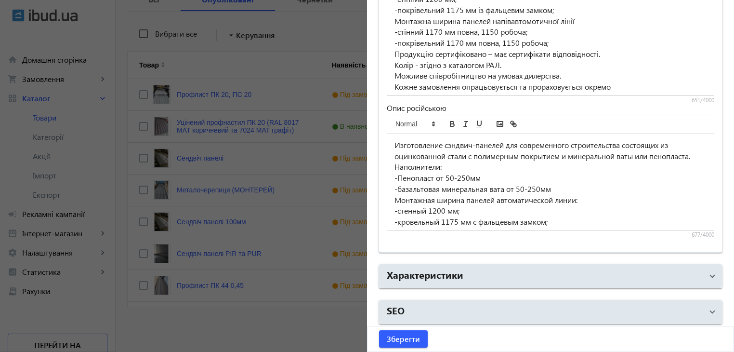
scroll to position [79, 0]
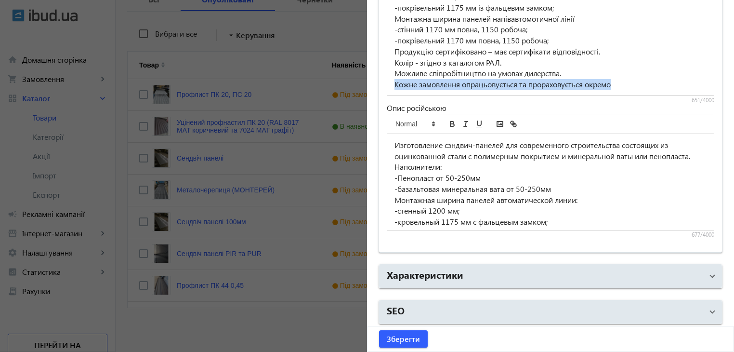
drag, startPoint x: 389, startPoint y: 81, endPoint x: 624, endPoint y: 84, distance: 235.5
click at [624, 84] on div "Виготовлення сендвіч-панелей для сучасного будівництва які складаються з оцинко…" at bounding box center [550, 48] width 326 height 96
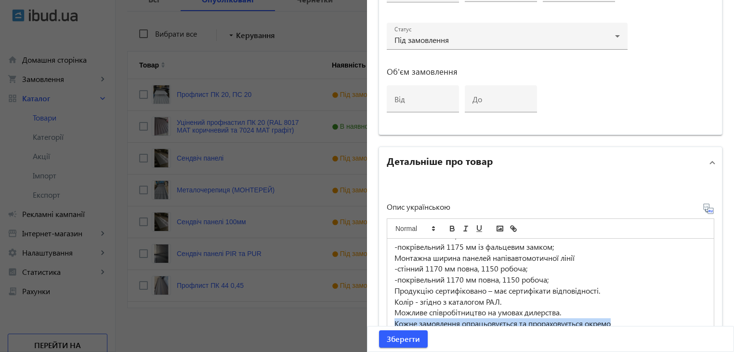
scroll to position [529, 0]
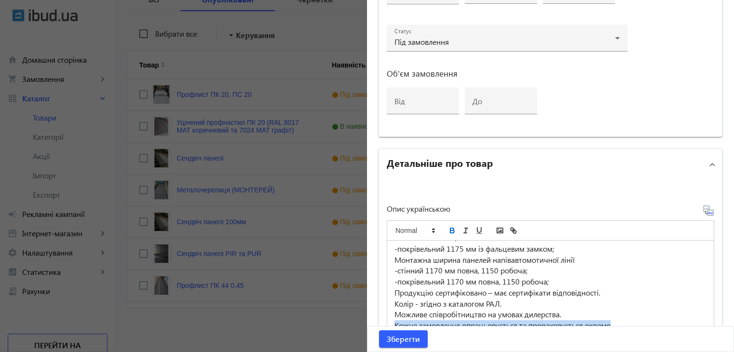
click at [450, 230] on icon "bold" at bounding box center [452, 231] width 4 height 2
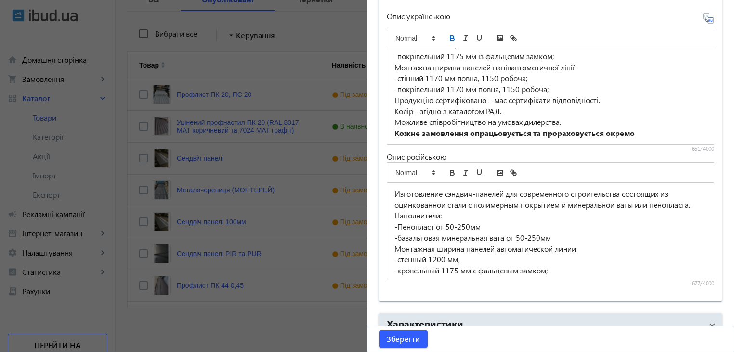
scroll to position [722, 0]
click at [462, 243] on p "-базальтовая минеральная вата от 50-250мм" at bounding box center [550, 237] width 312 height 11
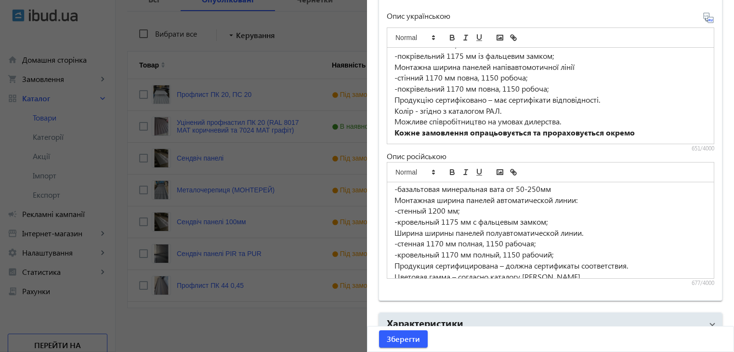
scroll to position [91, 0]
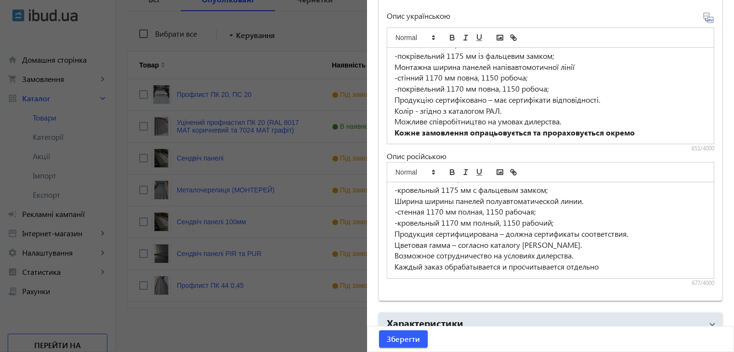
drag, startPoint x: 393, startPoint y: 264, endPoint x: 601, endPoint y: 264, distance: 208.0
click at [601, 264] on p "Каждый заказ обрабатывается и просчитывается отдельно" at bounding box center [550, 266] width 312 height 11
click at [450, 170] on icon "bold" at bounding box center [452, 172] width 9 height 9
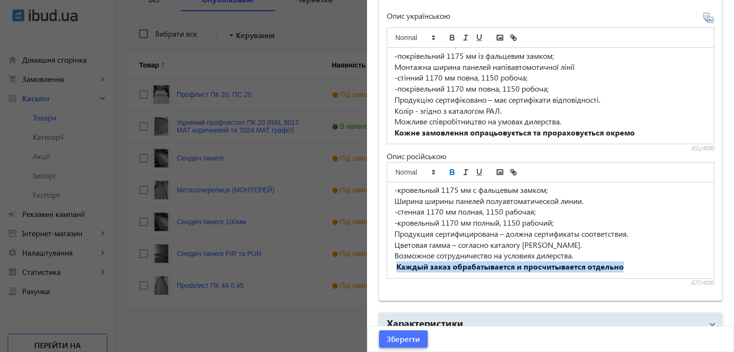
click at [409, 339] on span "Зберегти" at bounding box center [403, 338] width 33 height 11
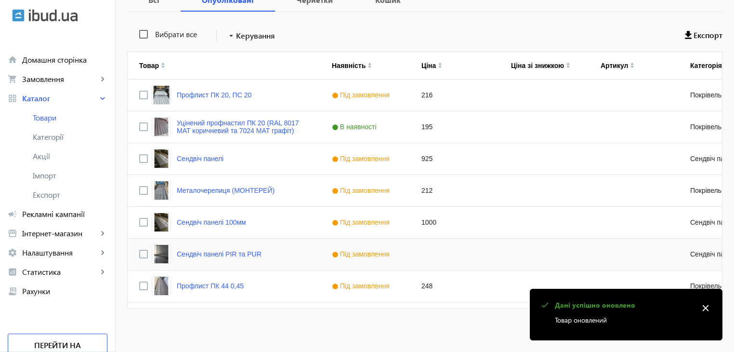
scroll to position [172, 0]
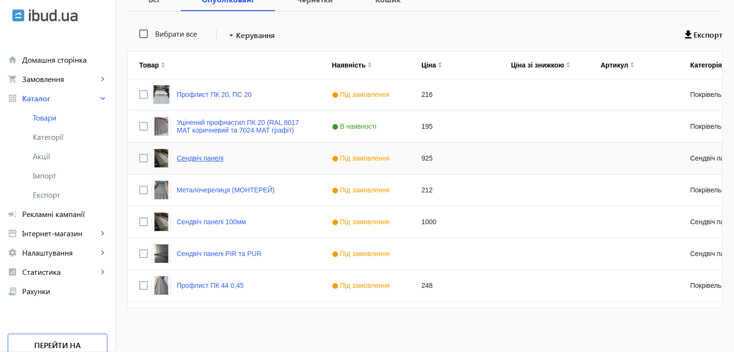
click at [205, 158] on link "Сендвіч панелі" at bounding box center [200, 158] width 47 height 8
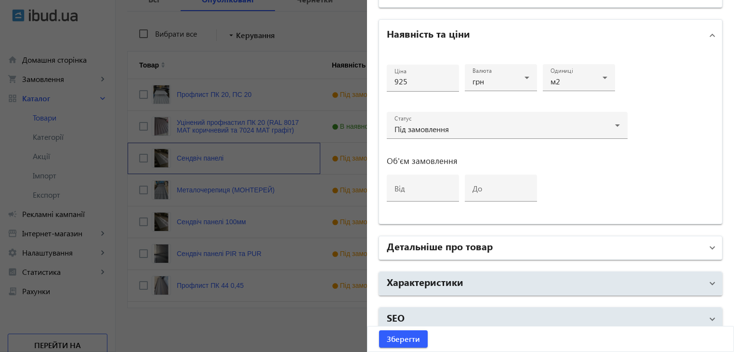
scroll to position [450, 0]
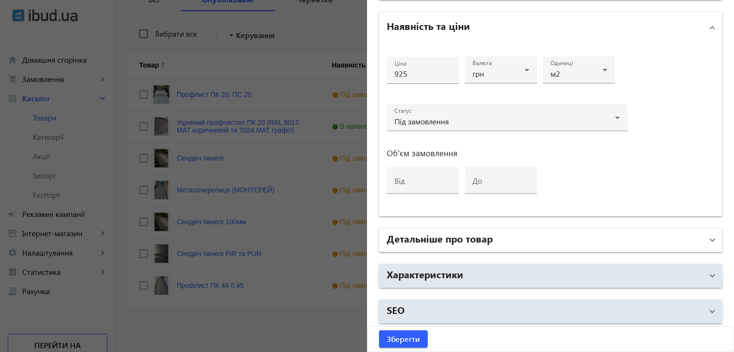
click at [466, 239] on h2 "Детальніше про товар" at bounding box center [440, 237] width 106 height 13
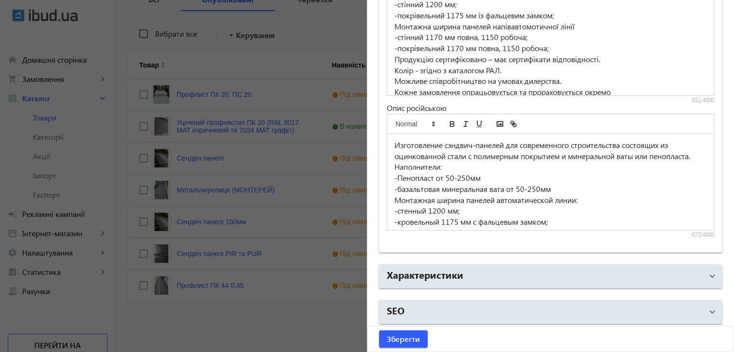
scroll to position [79, 0]
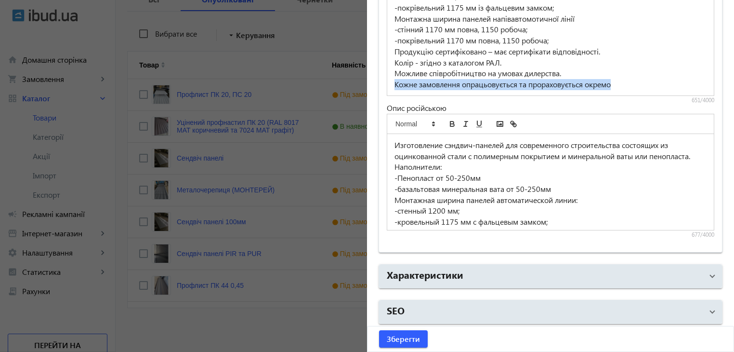
drag, startPoint x: 388, startPoint y: 82, endPoint x: 617, endPoint y: 83, distance: 229.7
click at [617, 83] on div "Виготовлення сендвіч-панелей для сучасного будівництва які складаються з оцинко…" at bounding box center [550, 48] width 326 height 96
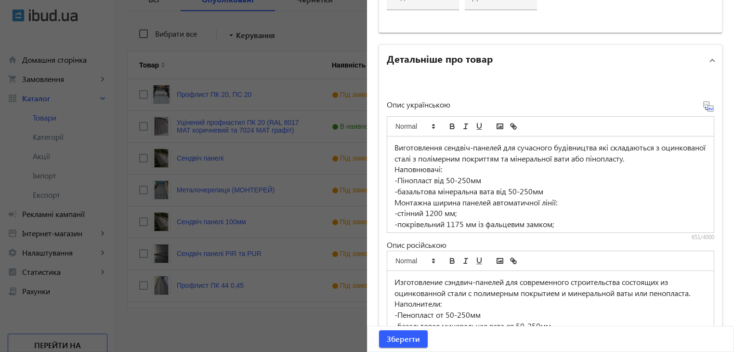
scroll to position [626, 0]
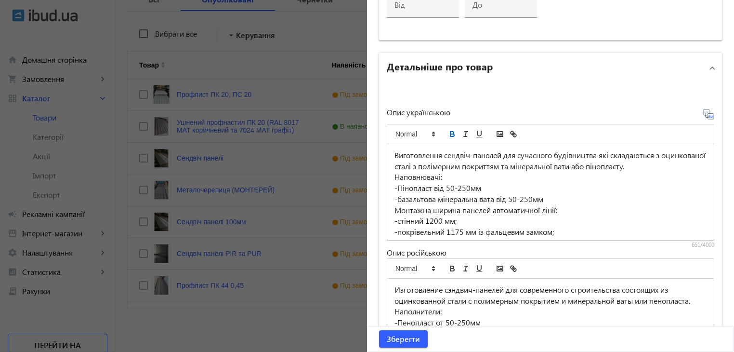
click at [451, 134] on icon "bold" at bounding box center [452, 135] width 4 height 2
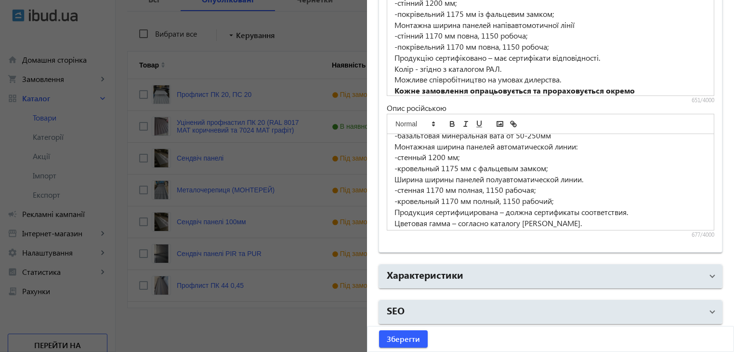
scroll to position [91, 0]
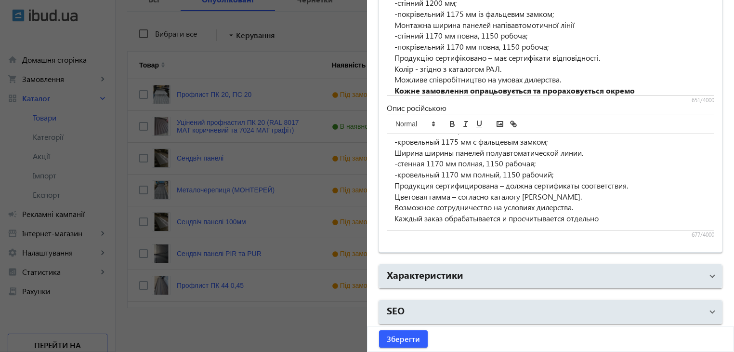
drag, startPoint x: 393, startPoint y: 216, endPoint x: 612, endPoint y: 216, distance: 218.6
click at [612, 216] on p "Каждый заказ обрабатывается и просчитывается отдельно" at bounding box center [550, 218] width 312 height 11
click at [449, 122] on icon "bold" at bounding box center [452, 123] width 9 height 9
click at [416, 338] on span "Зберегти" at bounding box center [403, 338] width 33 height 11
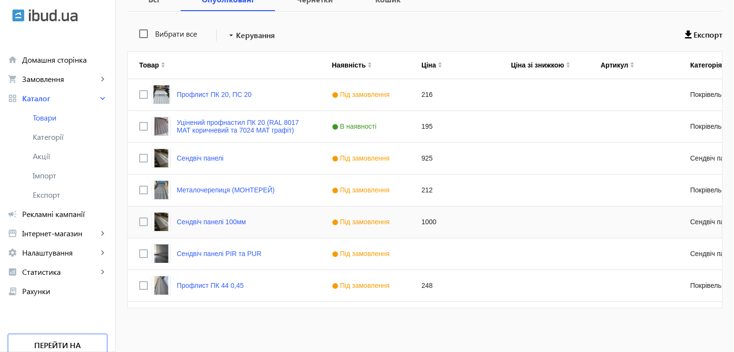
scroll to position [0, 0]
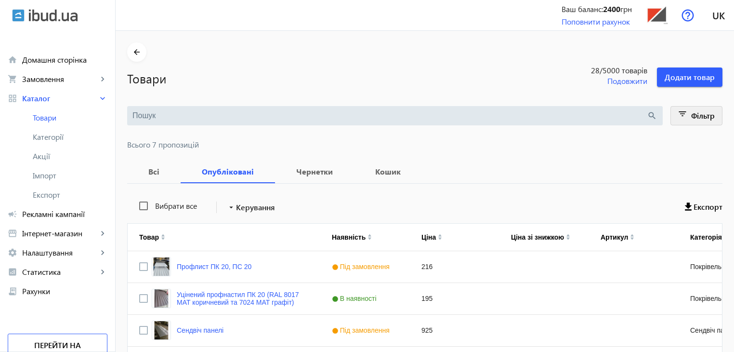
click at [685, 114] on mat-icon "filter_list" at bounding box center [682, 115] width 13 height 13
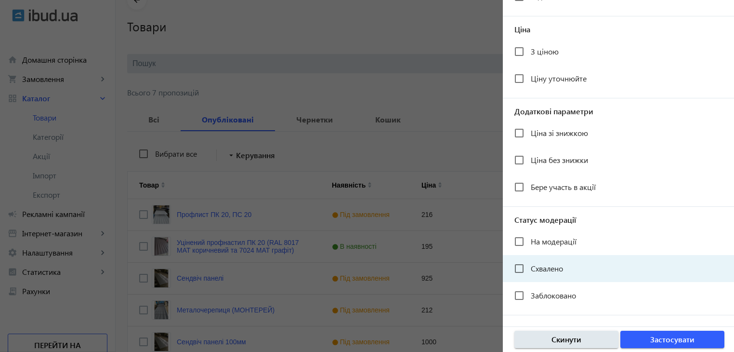
scroll to position [172, 0]
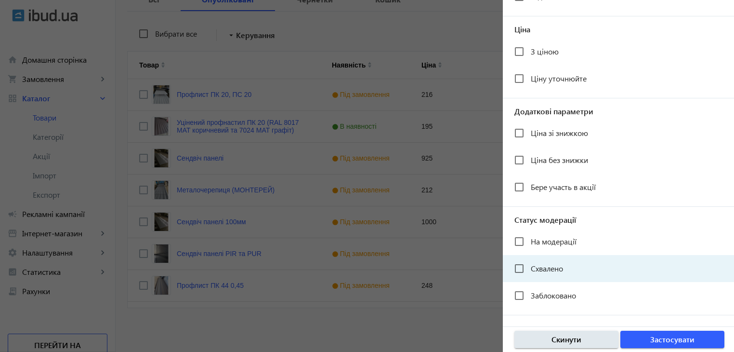
click at [537, 268] on span "Схвалено" at bounding box center [547, 268] width 32 height 10
click at [529, 268] on input "Схвалено" at bounding box center [518, 268] width 19 height 19
checkbox input "true"
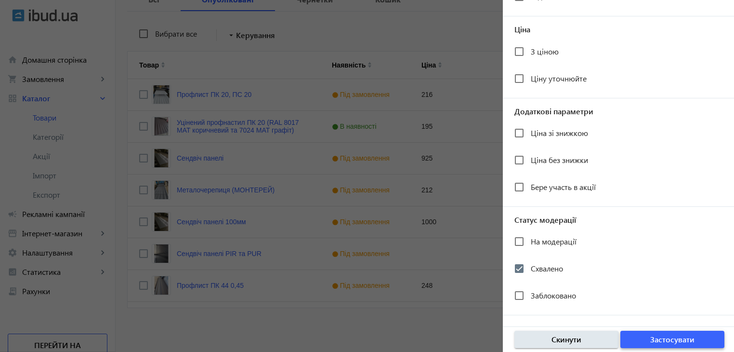
click at [656, 338] on span "Застосувати" at bounding box center [672, 339] width 44 height 11
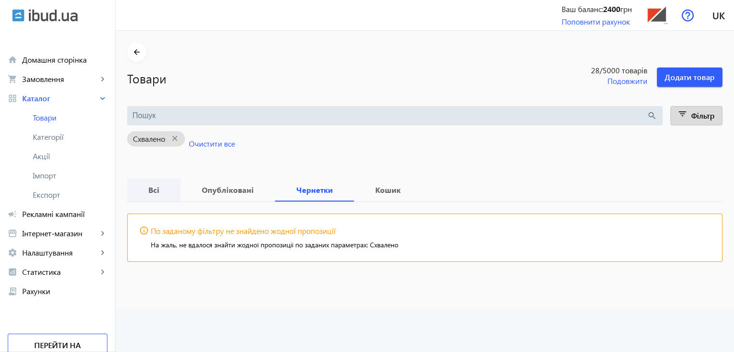
click at [141, 190] on b "Всі" at bounding box center [154, 190] width 30 height 8
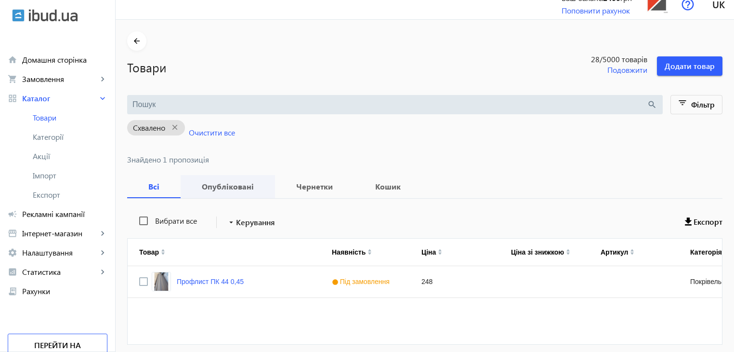
scroll to position [48, 0]
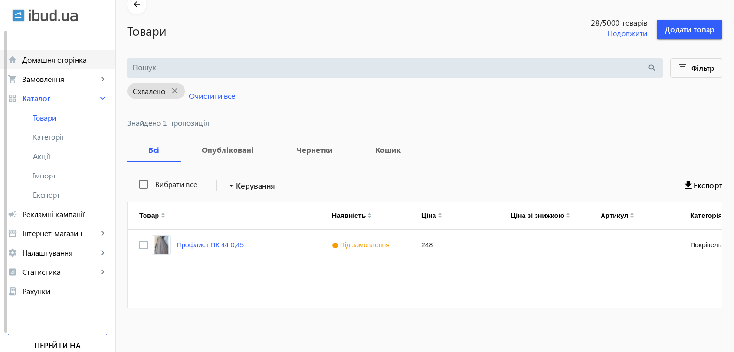
click at [38, 60] on span "Домашня сторінка" at bounding box center [64, 60] width 85 height 10
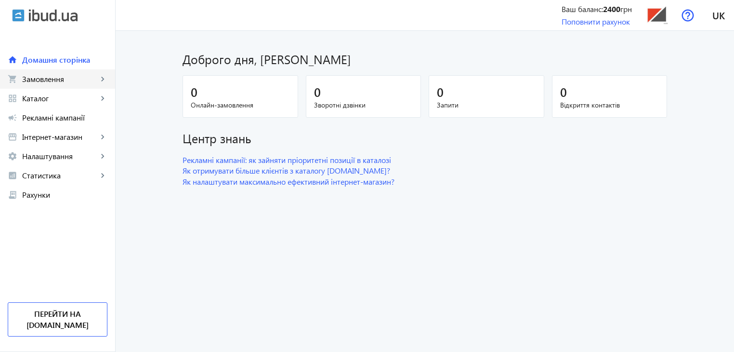
click at [40, 83] on span "Замовлення" at bounding box center [60, 79] width 76 height 10
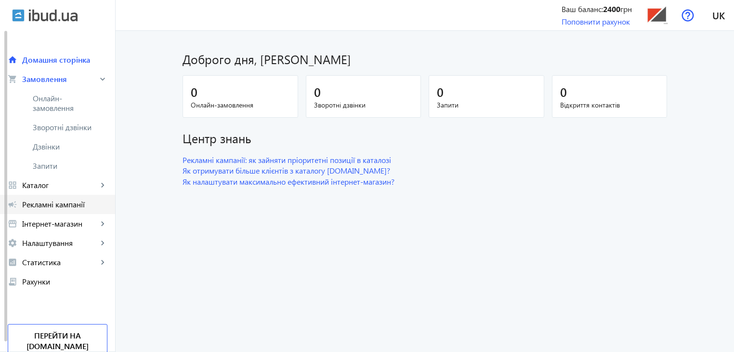
click at [41, 208] on span "Рекламні кампанії" at bounding box center [64, 204] width 85 height 10
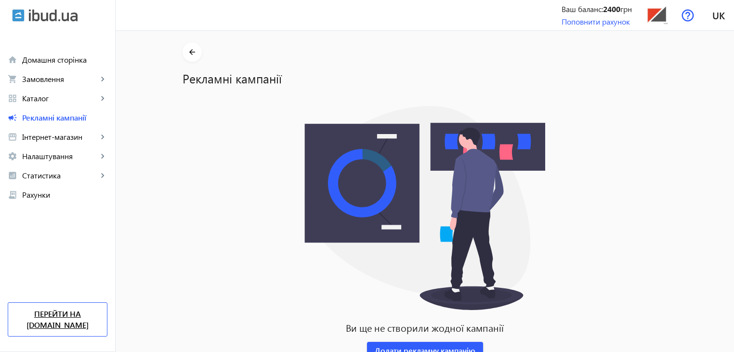
click at [66, 326] on link "Перейти на [DOMAIN_NAME]" at bounding box center [58, 319] width 100 height 34
click at [46, 92] on link "grid_view Каталог keyboard_arrow_right" at bounding box center [57, 98] width 115 height 19
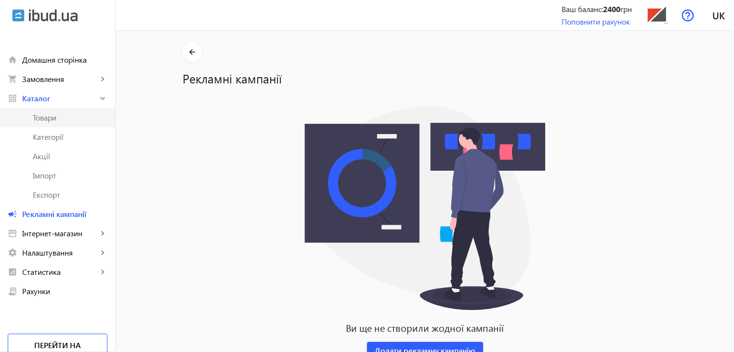
click at [52, 111] on link "Товари" at bounding box center [57, 117] width 115 height 19
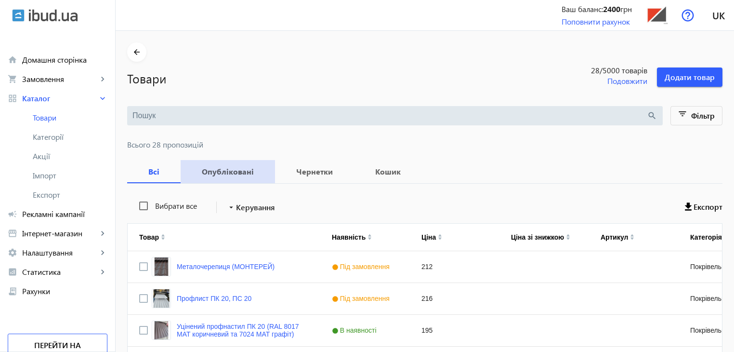
click at [227, 170] on b "Опубліковані" at bounding box center [227, 172] width 71 height 8
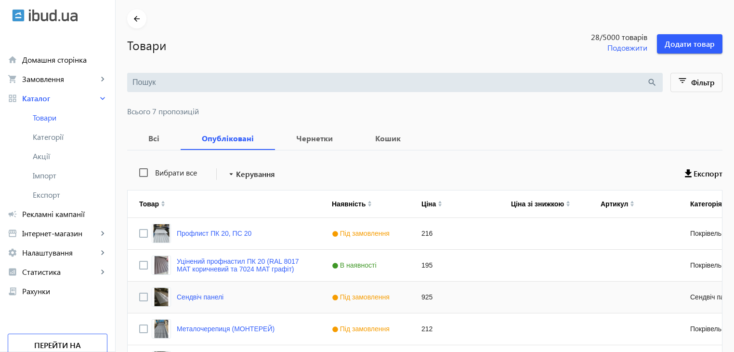
scroll to position [27, 0]
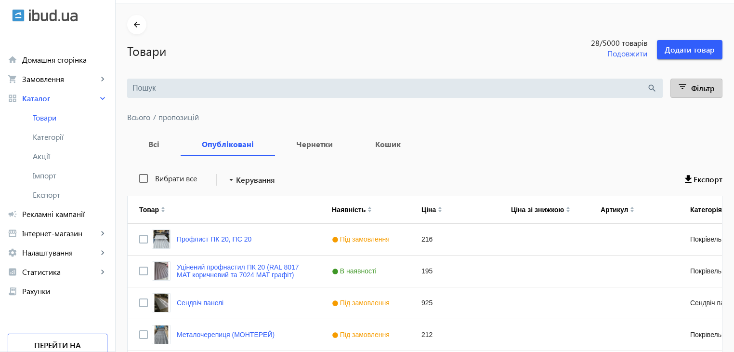
click at [689, 88] on span at bounding box center [697, 88] width 52 height 23
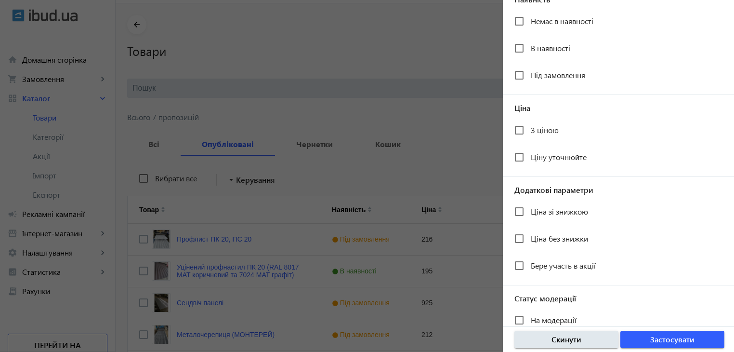
scroll to position [177, 0]
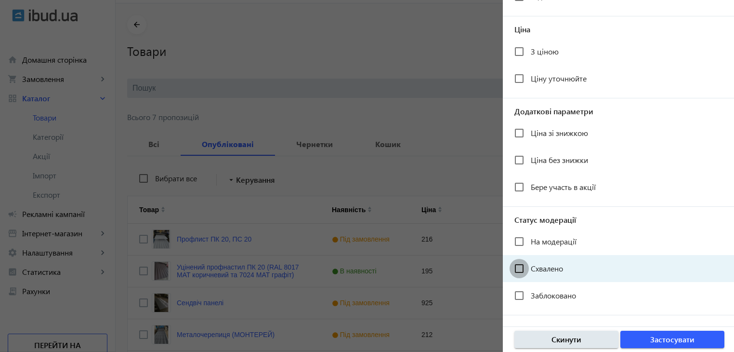
click at [520, 267] on input "Схвалено" at bounding box center [518, 268] width 19 height 19
checkbox input "true"
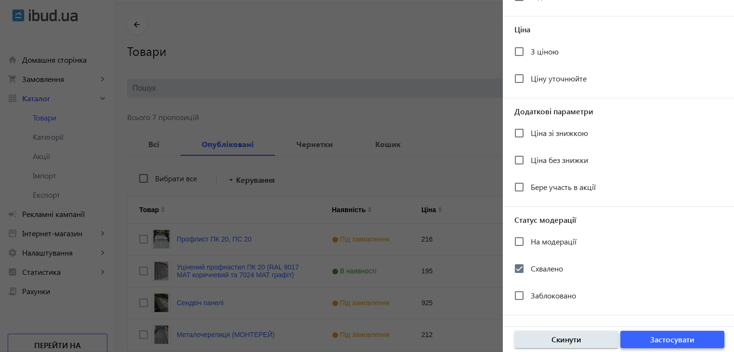
click at [652, 342] on span "Застосувати" at bounding box center [672, 339] width 44 height 11
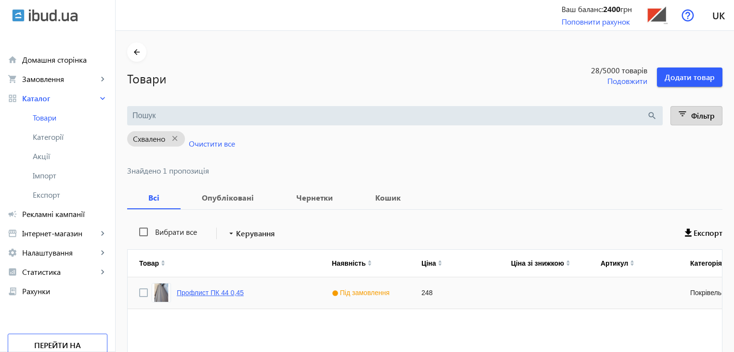
click at [219, 290] on link "Профлист ПК 44 0,45" at bounding box center [210, 292] width 67 height 8
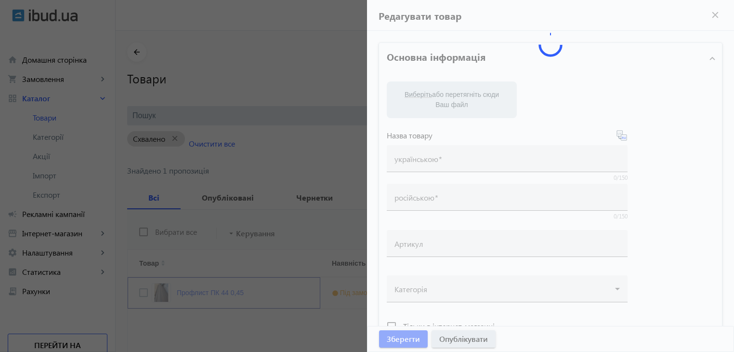
type input "Профлист ПК 44 0,45"
type input "248"
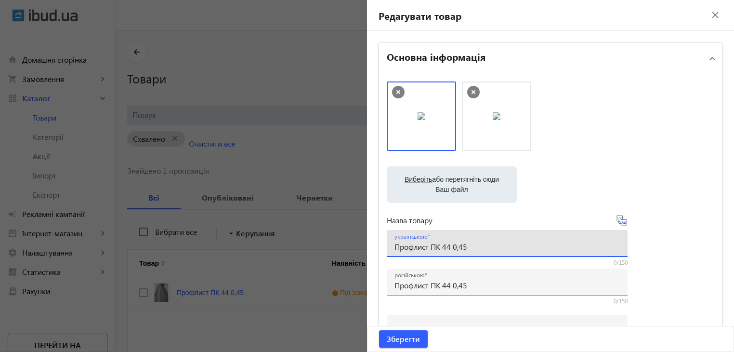
drag, startPoint x: 468, startPoint y: 247, endPoint x: 384, endPoint y: 253, distance: 84.0
click at [387, 253] on div "українською Профлист ПК 44 0,45" at bounding box center [507, 243] width 241 height 27
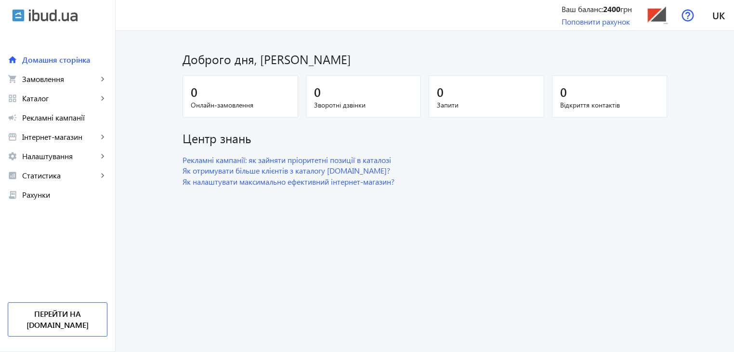
drag, startPoint x: 40, startPoint y: 18, endPoint x: 58, endPoint y: 27, distance: 20.0
click at [40, 18] on img at bounding box center [53, 15] width 49 height 13
click at [659, 15] on img at bounding box center [657, 15] width 22 height 22
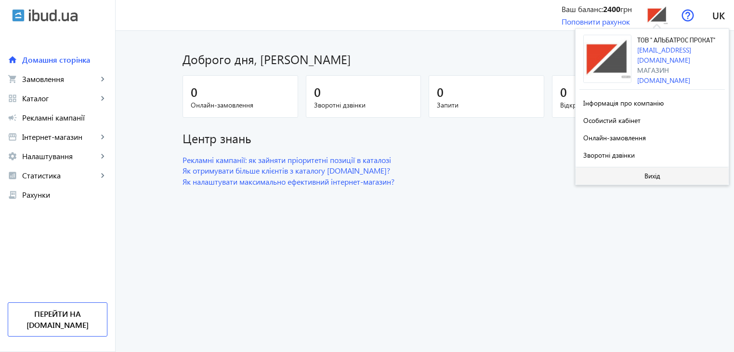
click at [628, 184] on span at bounding box center [651, 175] width 153 height 23
